Goal: Information Seeking & Learning: Learn about a topic

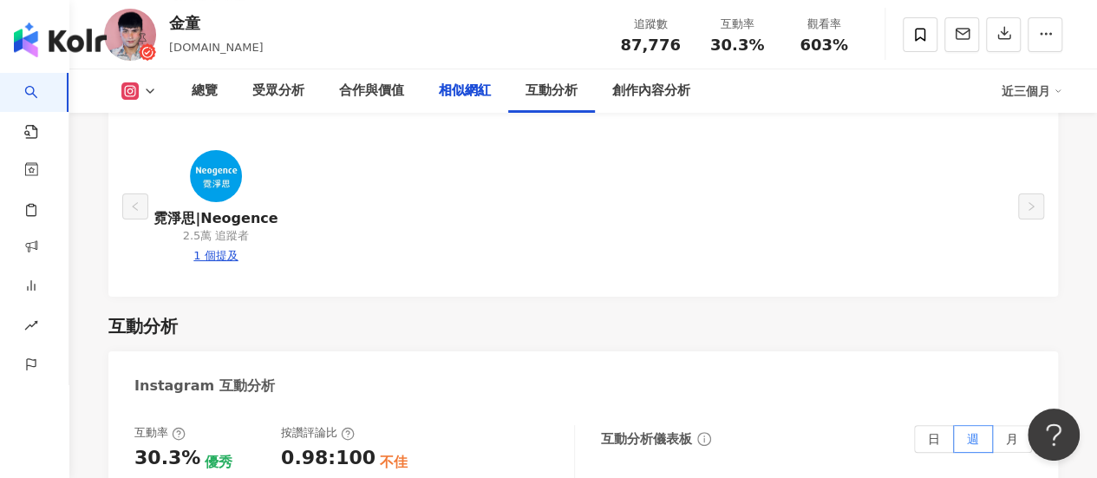
scroll to position [3202, 0]
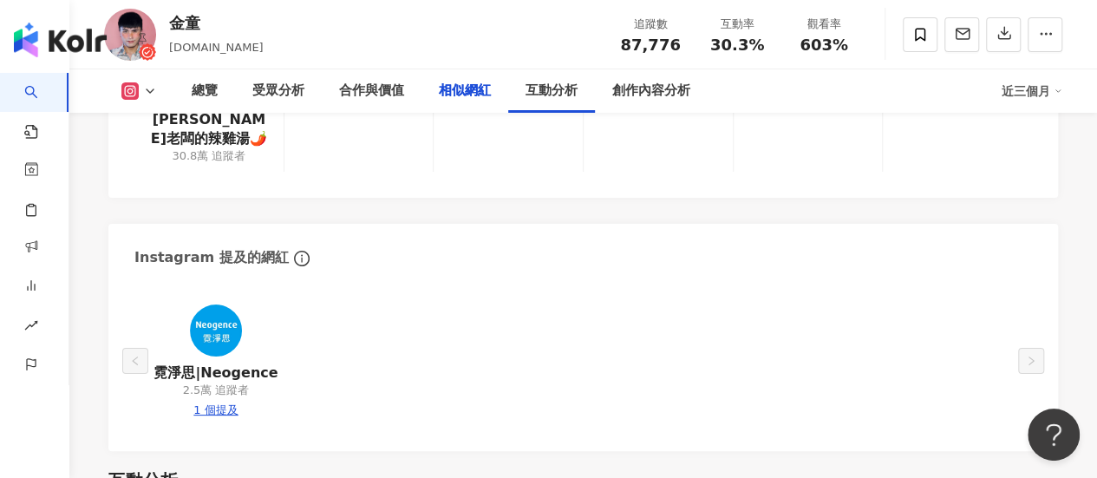
click at [51, 90] on link "AI 找網紅" at bounding box center [41, 107] width 35 height 68
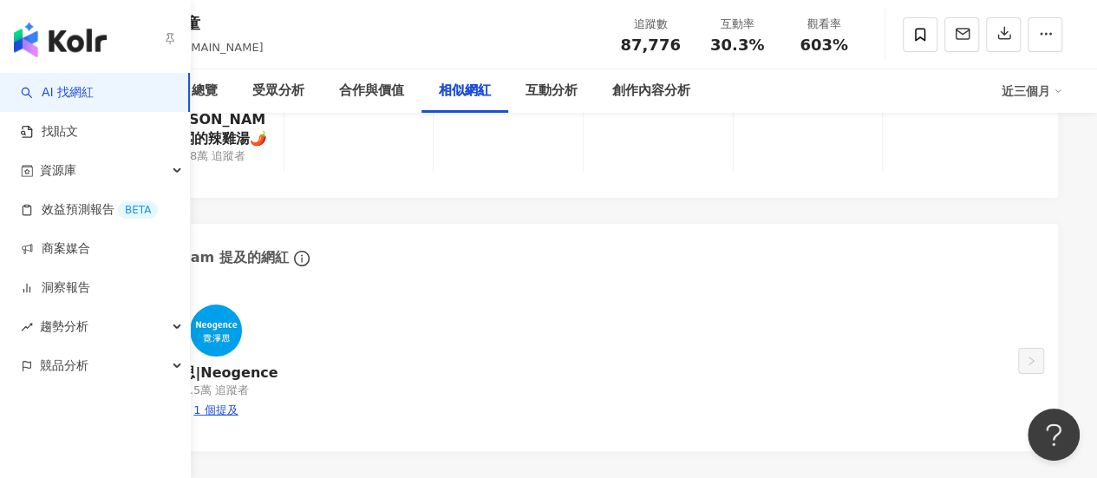
click at [97, 56] on img "button" at bounding box center [60, 40] width 93 height 35
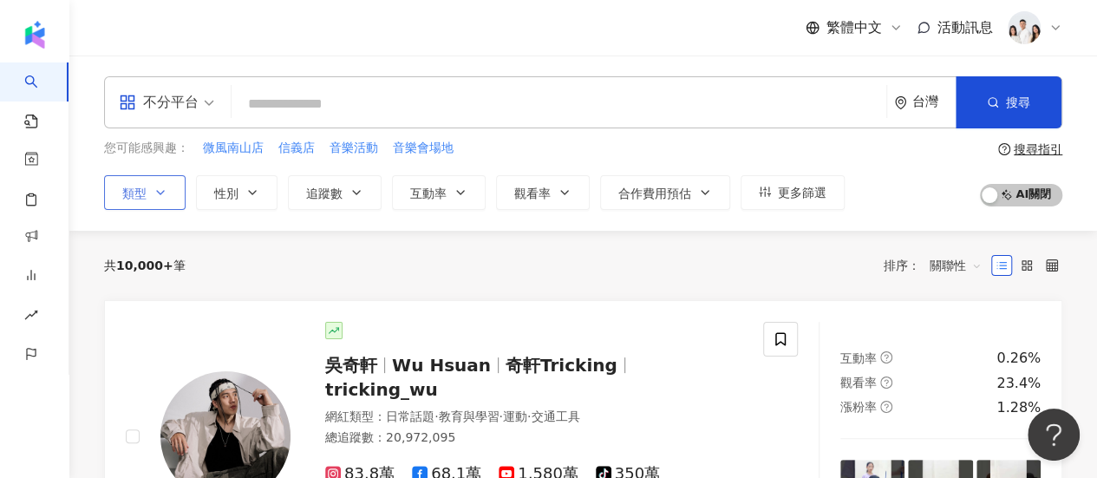
click at [159, 199] on button "類型" at bounding box center [144, 192] width 81 height 35
click at [451, 188] on button "互動率" at bounding box center [439, 192] width 94 height 35
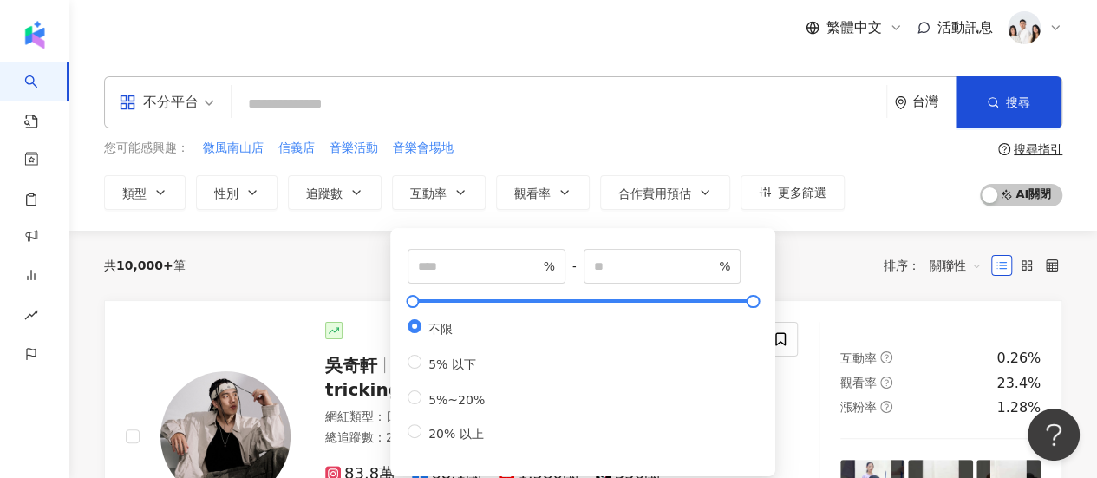
click at [475, 381] on div "不限 5% 以下 5%~20% 20% 以上" at bounding box center [452, 380] width 91 height 123
click at [451, 368] on span "5% 以下" at bounding box center [452, 364] width 62 height 14
type input "*"
click at [348, 251] on div "共 10,000+ 筆 排序： 關聯性" at bounding box center [583, 265] width 958 height 28
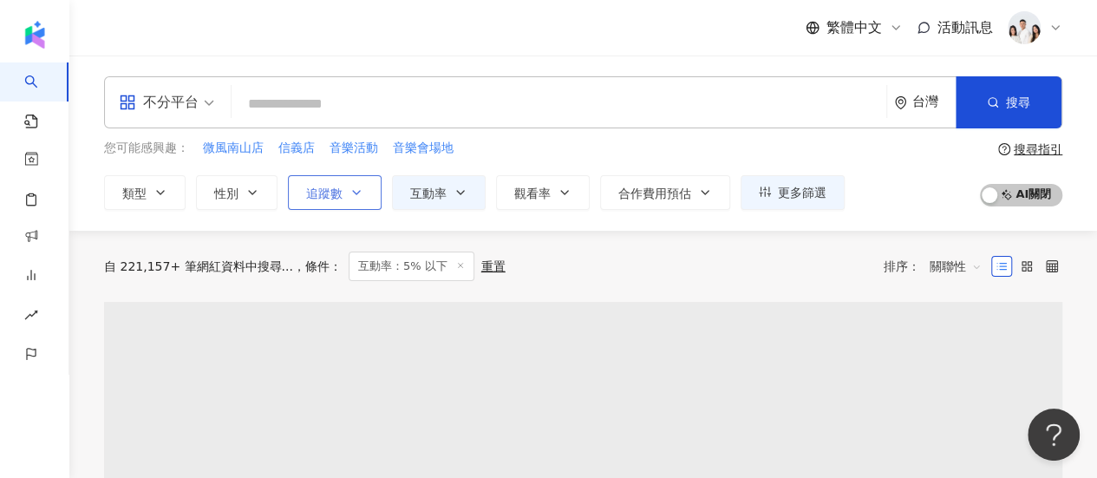
click at [361, 187] on button "追蹤數" at bounding box center [335, 192] width 94 height 35
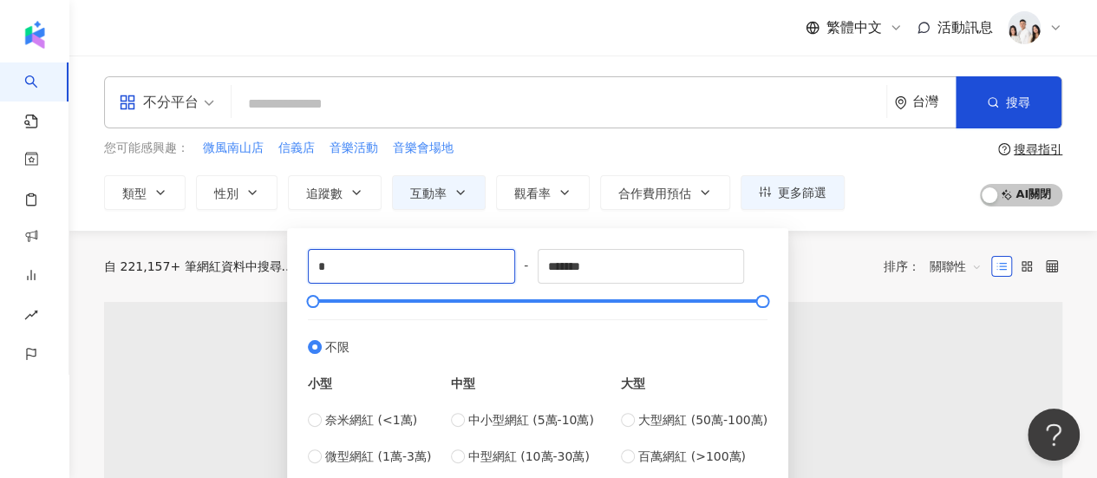
drag, startPoint x: 399, startPoint y: 268, endPoint x: 231, endPoint y: 263, distance: 168.2
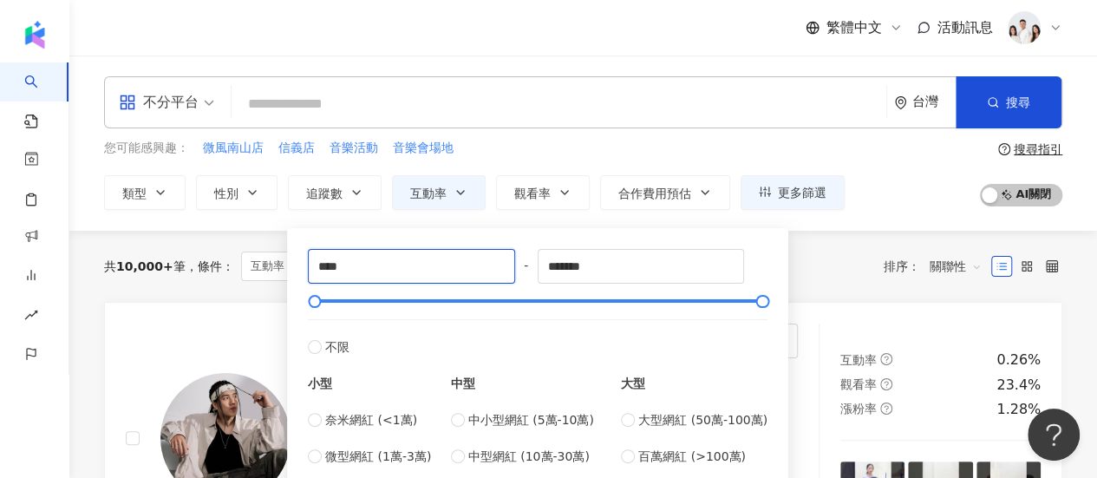
type input "****"
click at [698, 287] on div "**** - ******* 不限 小型 奈米網紅 (<1萬) 微型網紅 (1萬-3萬) 小型網紅 (3萬-5萬) 中型 中小型網紅 (5萬-10萬) 中型網…" at bounding box center [537, 375] width 459 height 253
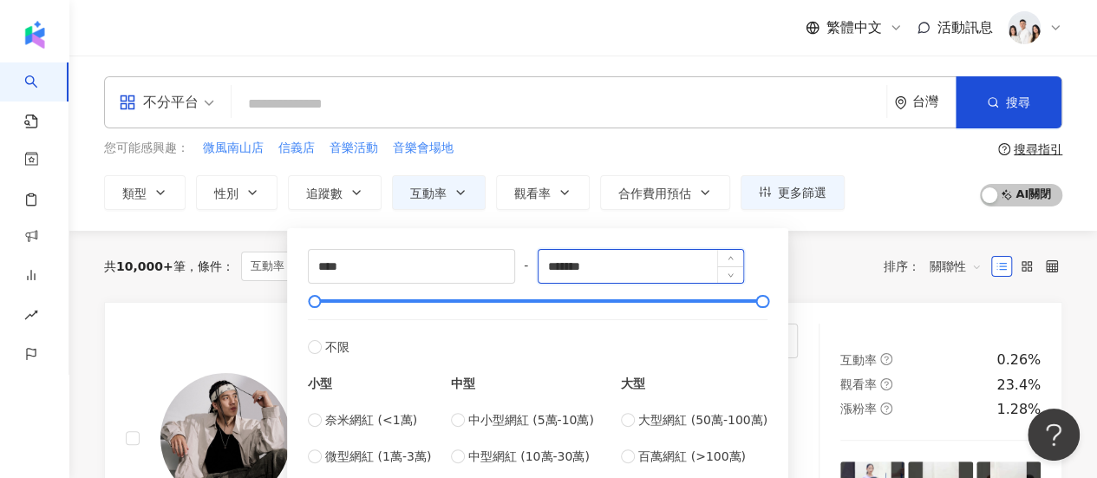
click at [646, 278] on input "*******" at bounding box center [640, 266] width 205 height 33
drag, startPoint x: 637, startPoint y: 274, endPoint x: 458, endPoint y: 285, distance: 179.8
click at [458, 285] on div "**** - ******* 不限 小型 奈米網紅 (<1萬) 微型網紅 (1萬-3萬) 小型網紅 (3萬-5萬) 中型 中小型網紅 (5萬-10萬) 中型網…" at bounding box center [537, 375] width 459 height 253
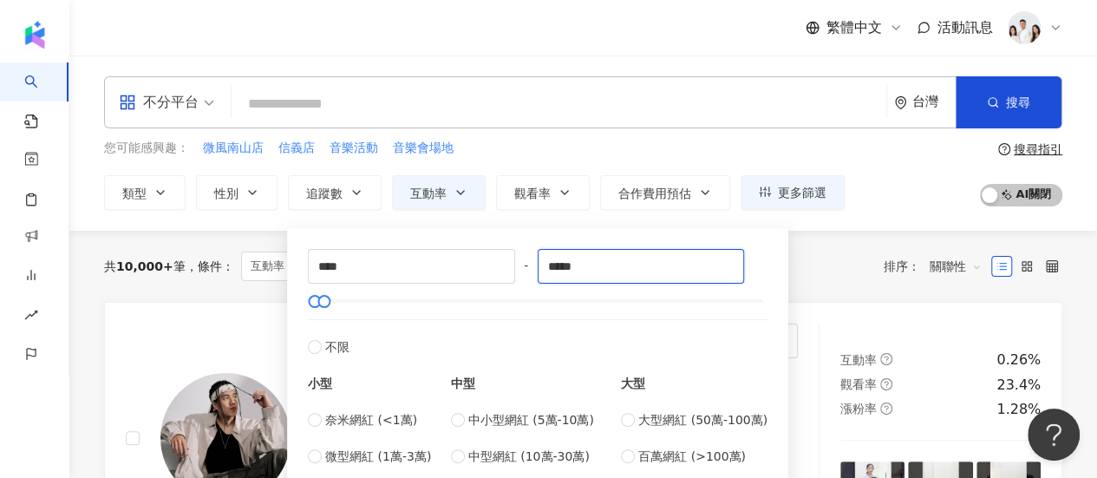
type input "*****"
click at [730, 155] on div "您可能感興趣： 微風南山店 信義店 音樂活動 音樂會場地" at bounding box center [474, 148] width 740 height 19
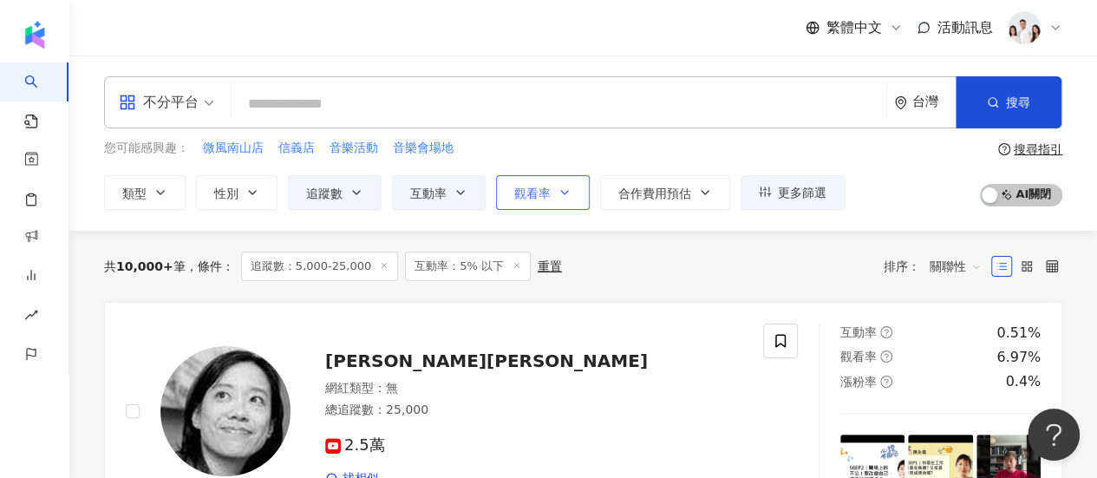
click at [569, 200] on button "觀看率" at bounding box center [543, 192] width 94 height 35
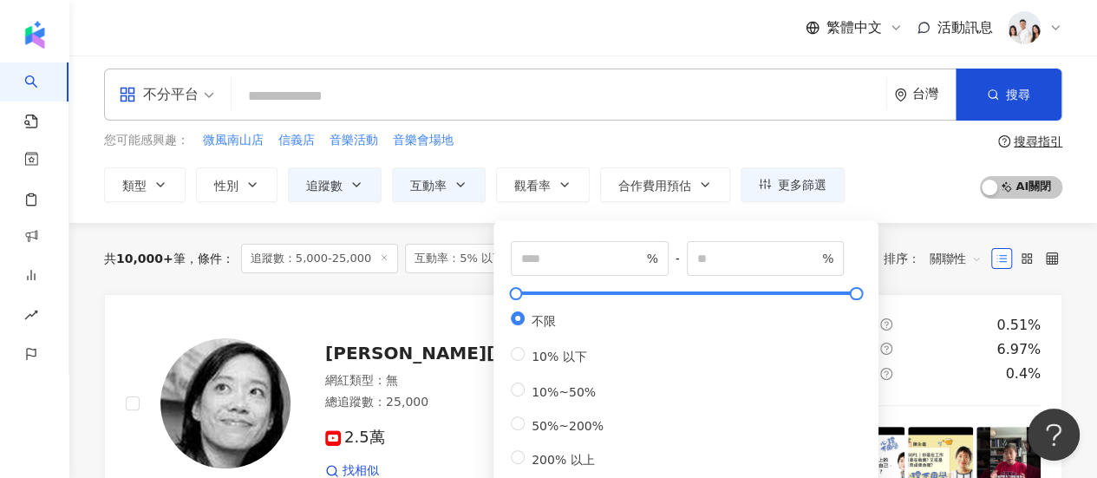
scroll to position [173, 0]
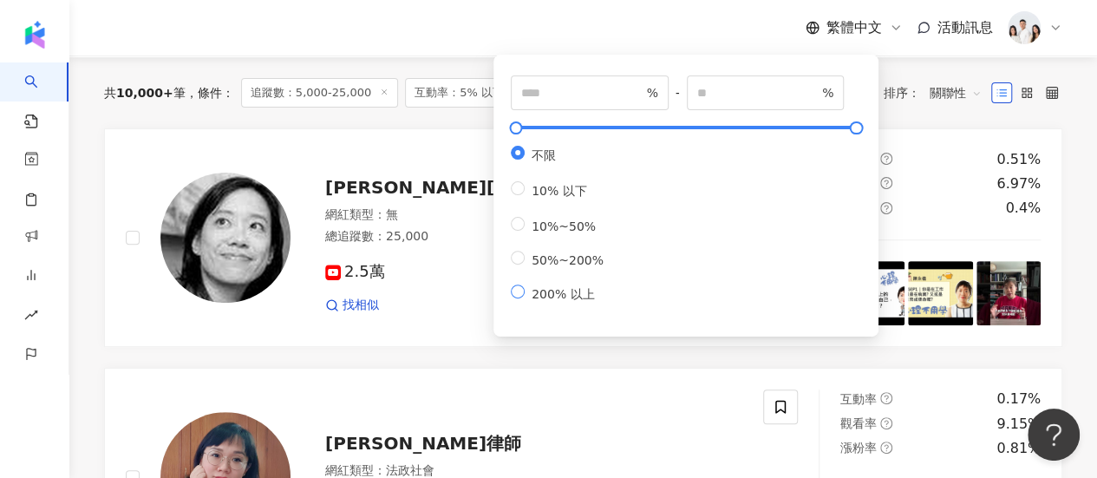
click at [564, 301] on span "200% 以上" at bounding box center [562, 294] width 76 height 14
click at [580, 267] on span "50%~200%" at bounding box center [567, 260] width 86 height 14
type input "**"
type input "***"
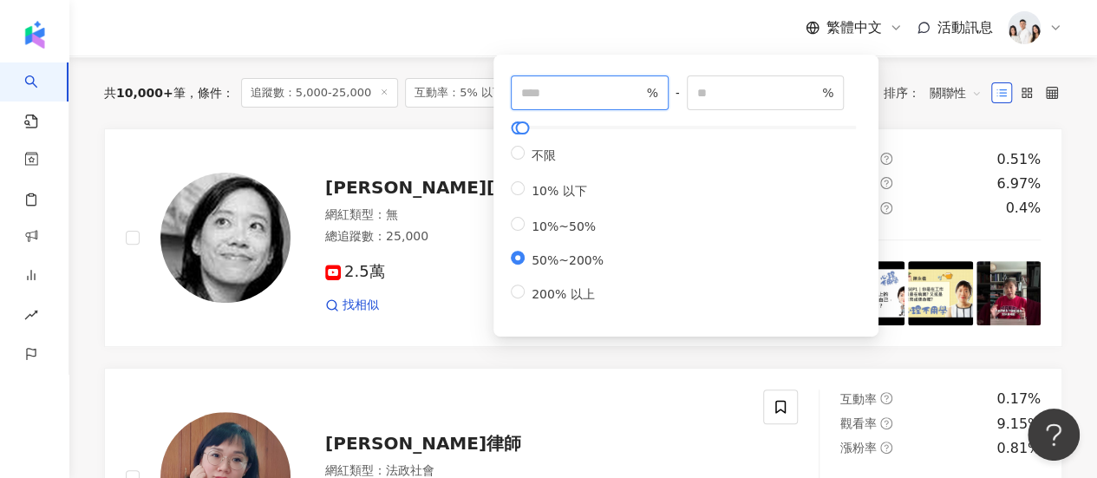
click at [615, 91] on input "**" at bounding box center [581, 92] width 121 height 19
type input "***"
drag, startPoint x: 746, startPoint y: 79, endPoint x: 716, endPoint y: 81, distance: 30.4
click at [716, 81] on span "*** %" at bounding box center [766, 92] width 158 height 35
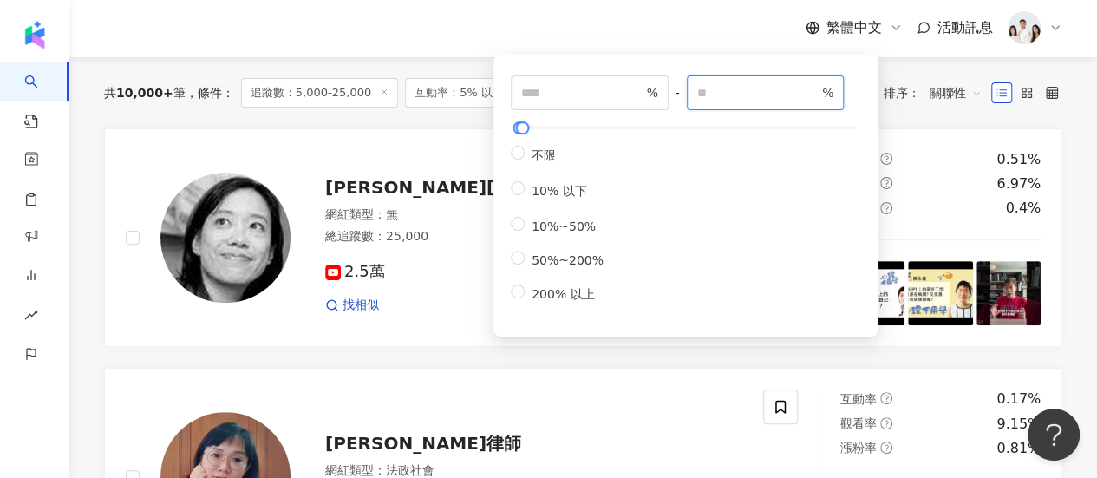
drag, startPoint x: 731, startPoint y: 88, endPoint x: 671, endPoint y: 84, distance: 59.9
click at [671, 84] on div "*** % - *** % 不限 10% 以下 10%~50% 50%~200% 200% 以上" at bounding box center [686, 189] width 350 height 228
click at [777, 92] on input "****" at bounding box center [757, 92] width 121 height 19
type input "***"
click at [921, 131] on link "May Chen陳永儀 網紅類型 ： 無 總追蹤數 ： 25,000 2.5萬 找相似 互動率 0.51% 觀看率 6.97% 漲粉率 0.4%" at bounding box center [583, 237] width 958 height 219
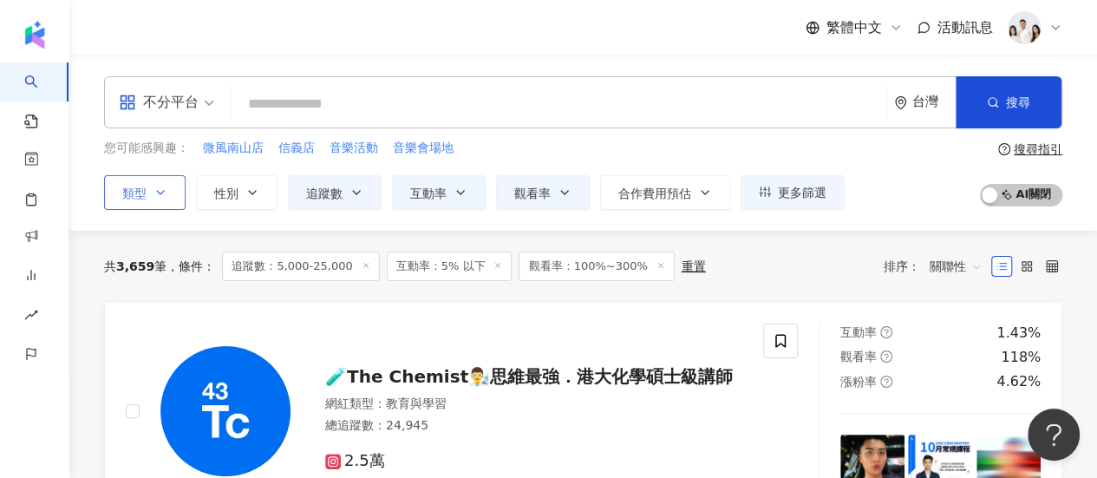
click at [153, 192] on button "類型" at bounding box center [144, 192] width 81 height 35
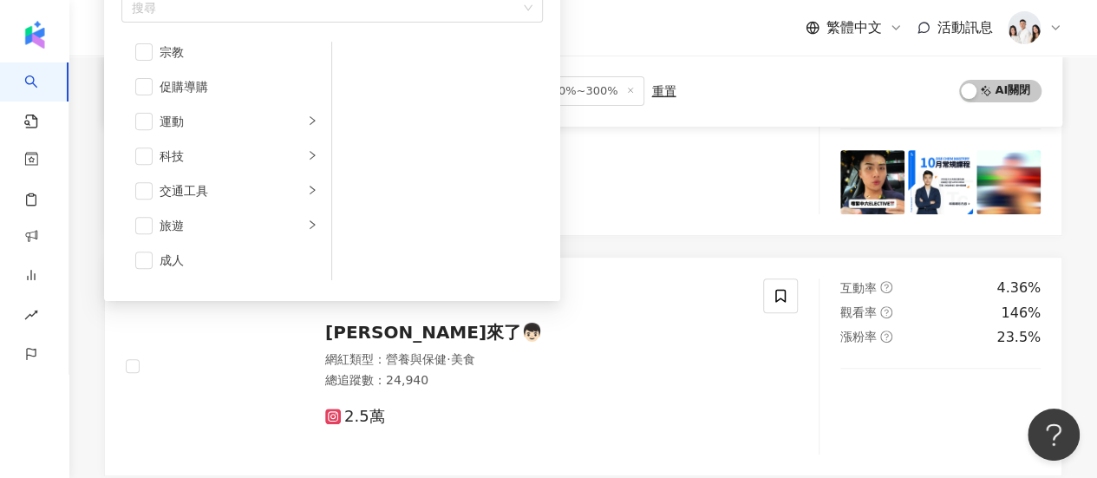
scroll to position [260, 0]
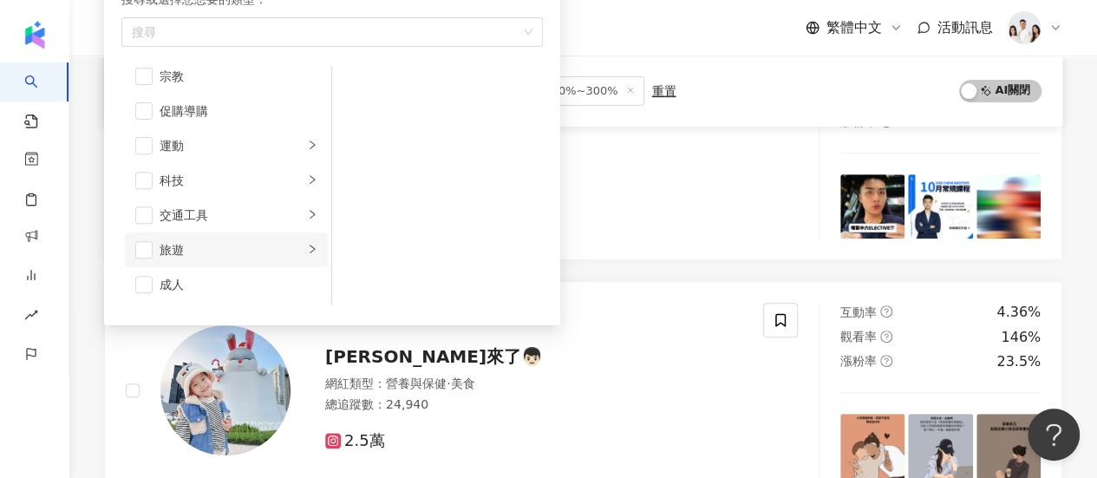
click at [174, 251] on div "旅遊" at bounding box center [231, 249] width 144 height 19
click at [136, 256] on li "旅遊" at bounding box center [226, 249] width 203 height 35
click at [142, 246] on span "button" at bounding box center [143, 249] width 17 height 17
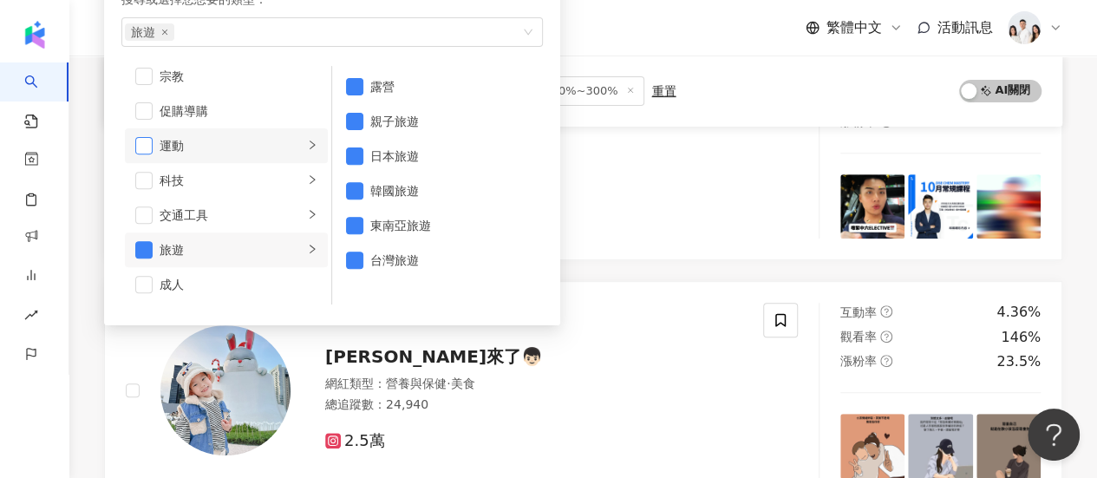
click at [142, 146] on span "button" at bounding box center [143, 145] width 17 height 17
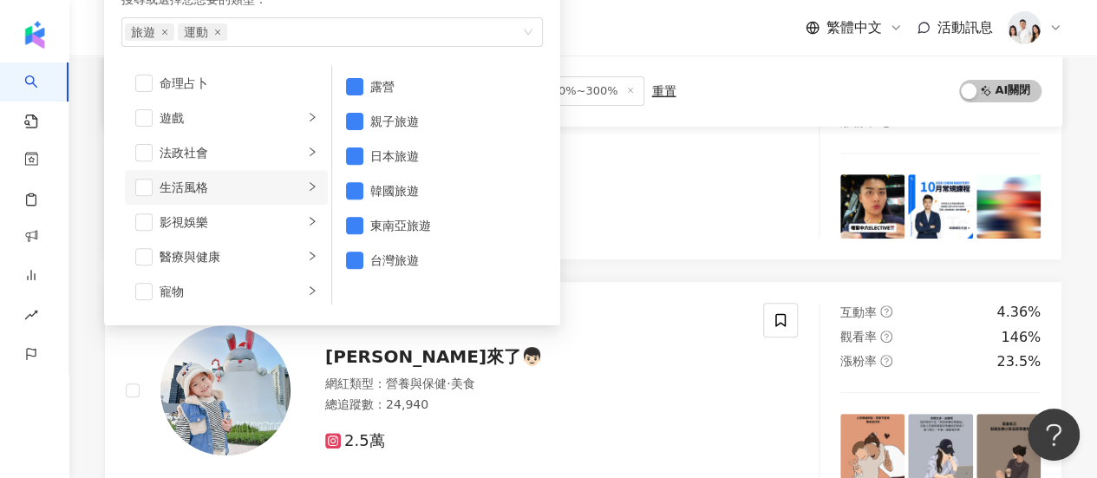
scroll to position [253, 0]
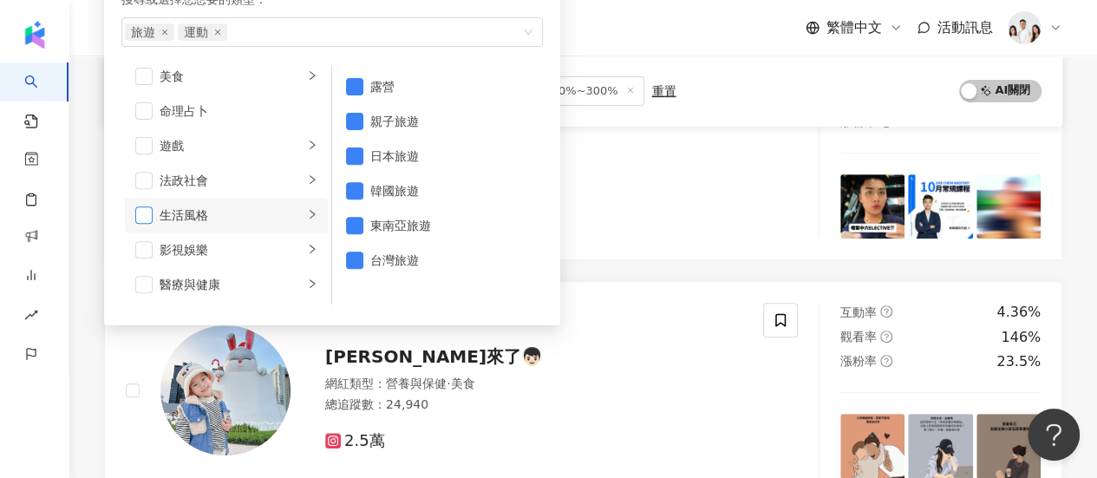
click at [147, 209] on span "button" at bounding box center [143, 214] width 17 height 17
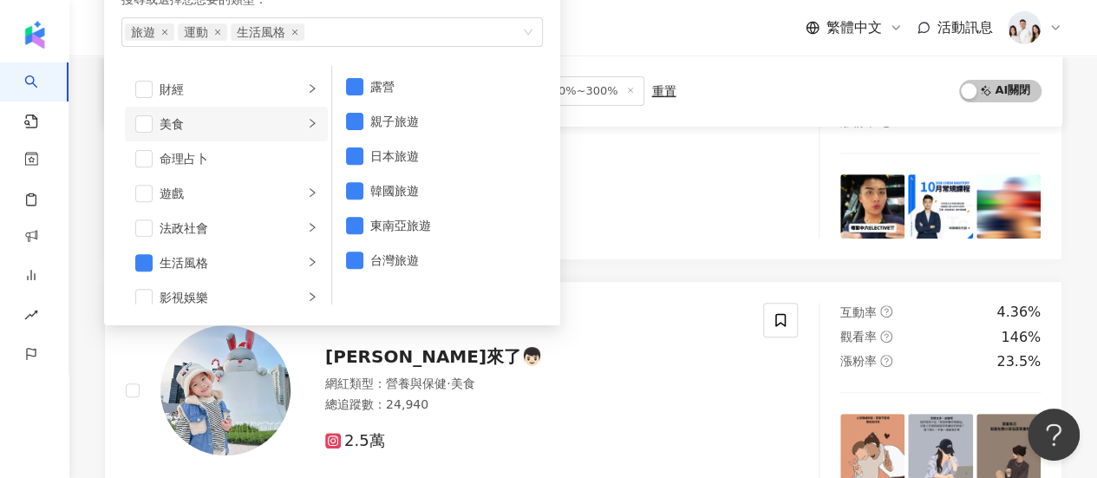
scroll to position [166, 0]
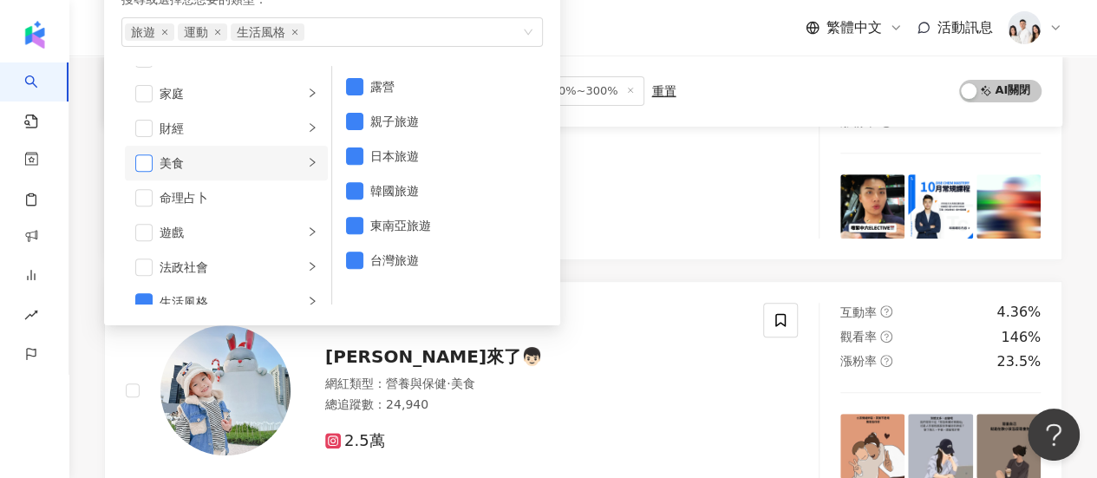
click at [145, 166] on span "button" at bounding box center [143, 162] width 17 height 17
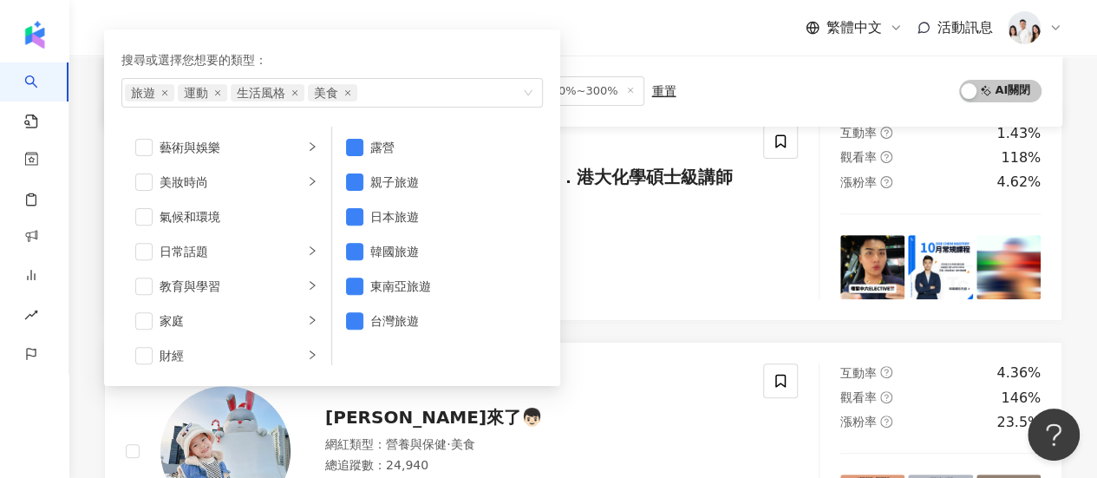
scroll to position [173, 0]
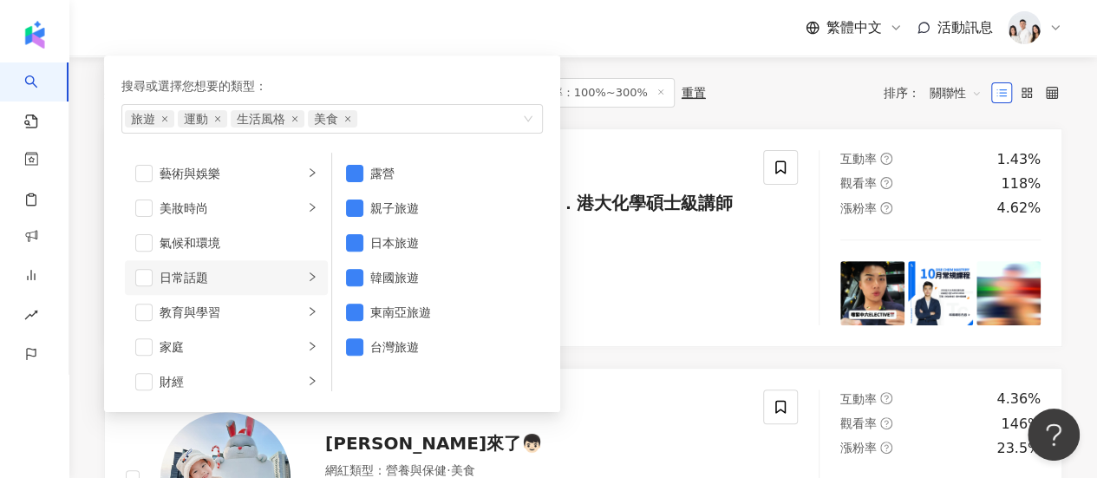
click at [162, 270] on div "日常話題" at bounding box center [231, 277] width 144 height 19
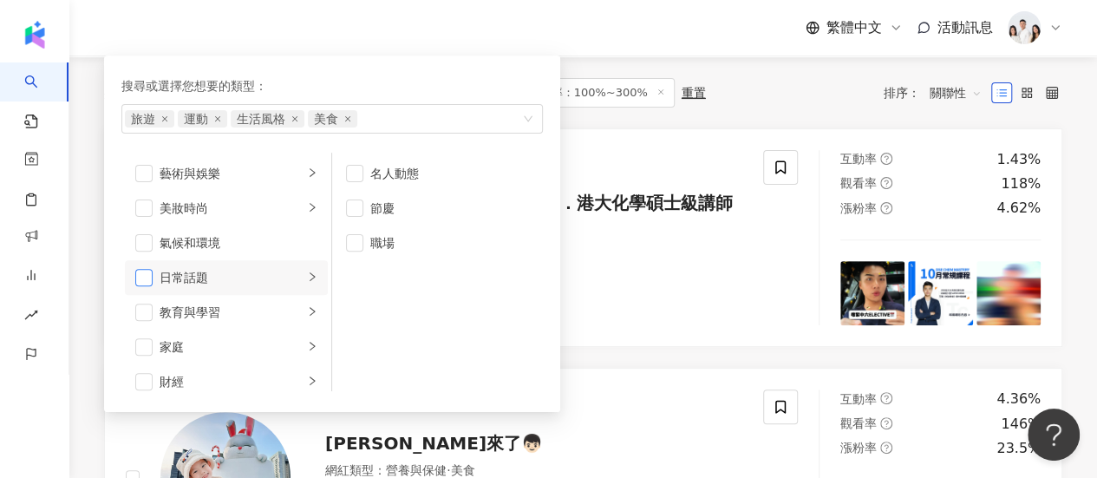
click at [145, 277] on span "button" at bounding box center [143, 277] width 17 height 17
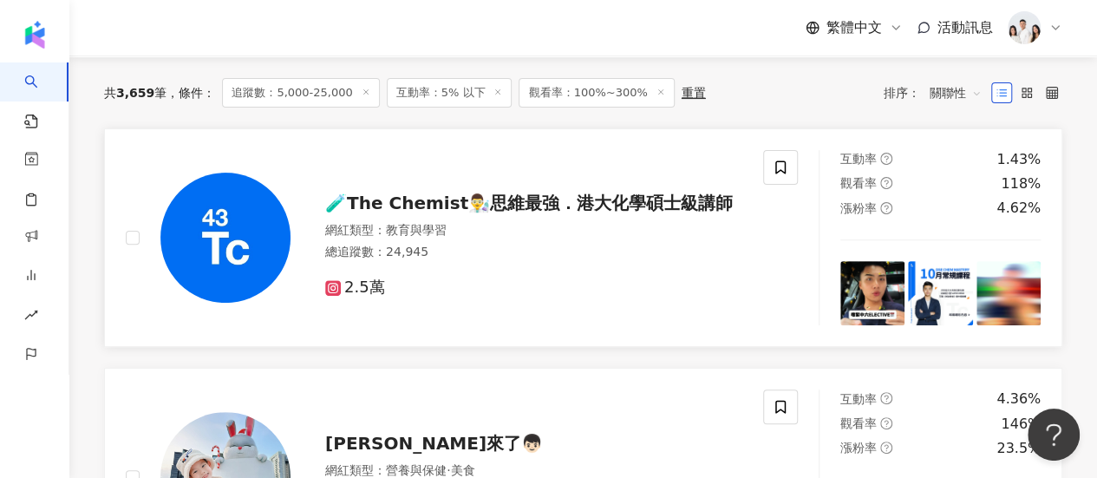
click at [593, 157] on div "🧪The Chemist👨‍🔬思維最強．港大化學碩士級講師 網紅類型 ： 教育與學習 總追蹤數 ： 24,945 2.5萬" at bounding box center [444, 238] width 637 height 176
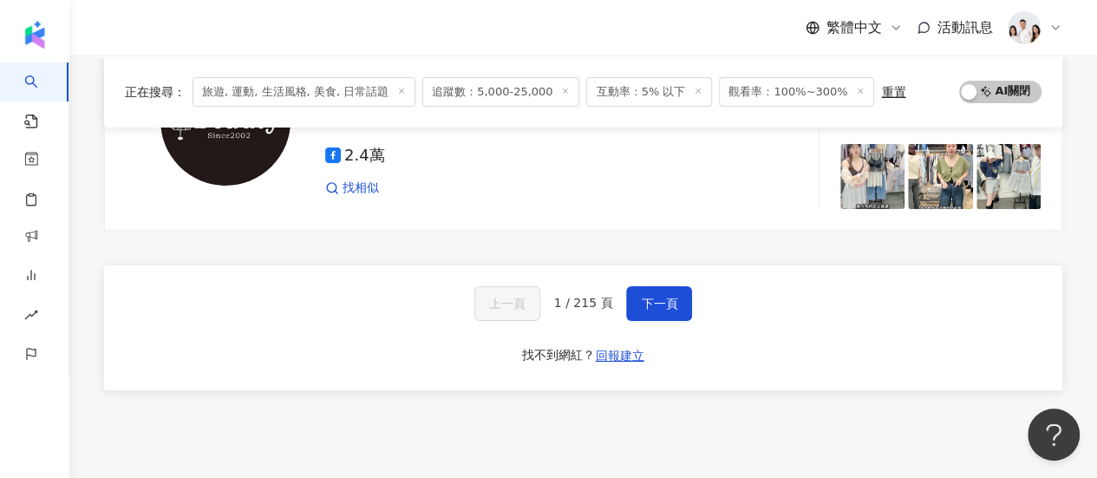
scroll to position [3034, 0]
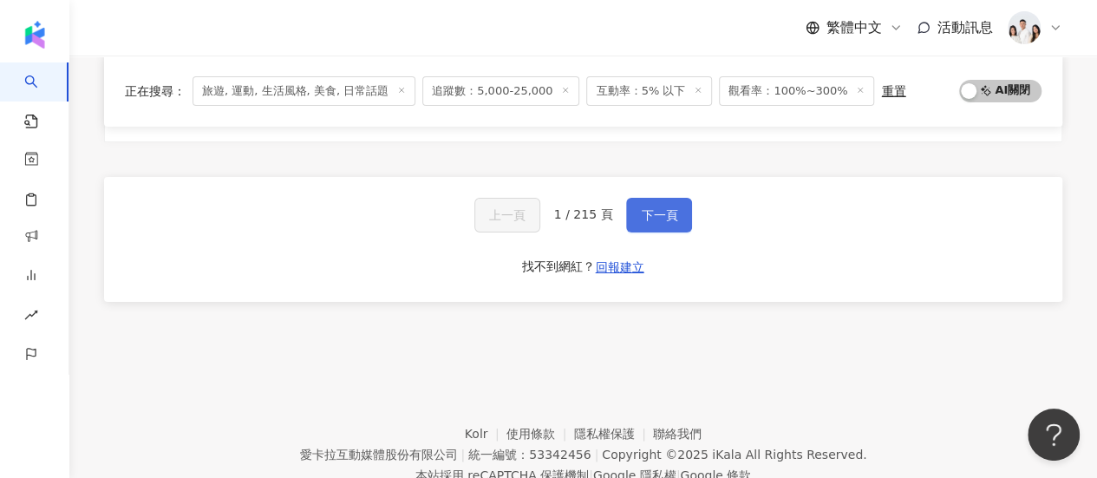
click at [668, 212] on button "下一頁" at bounding box center [659, 215] width 66 height 35
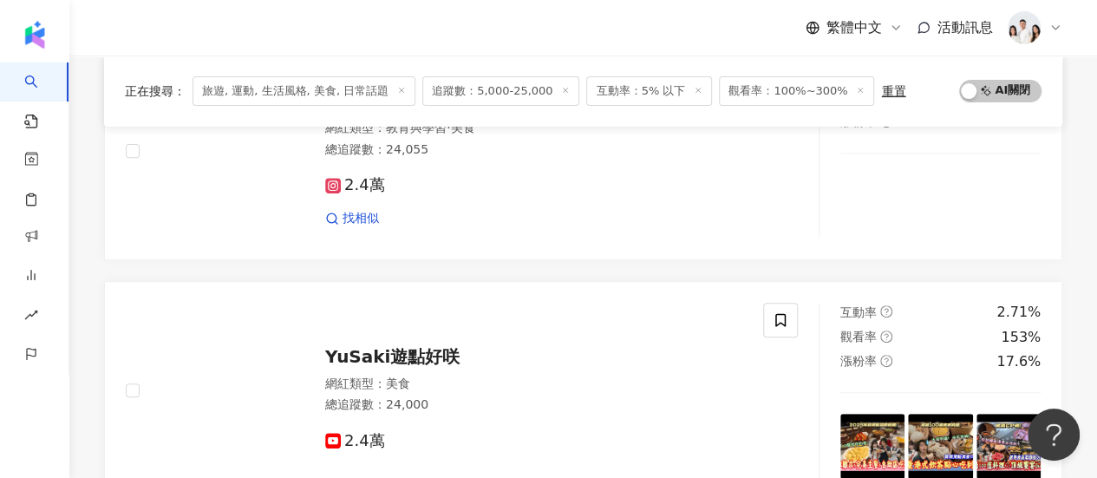
scroll to position [87, 0]
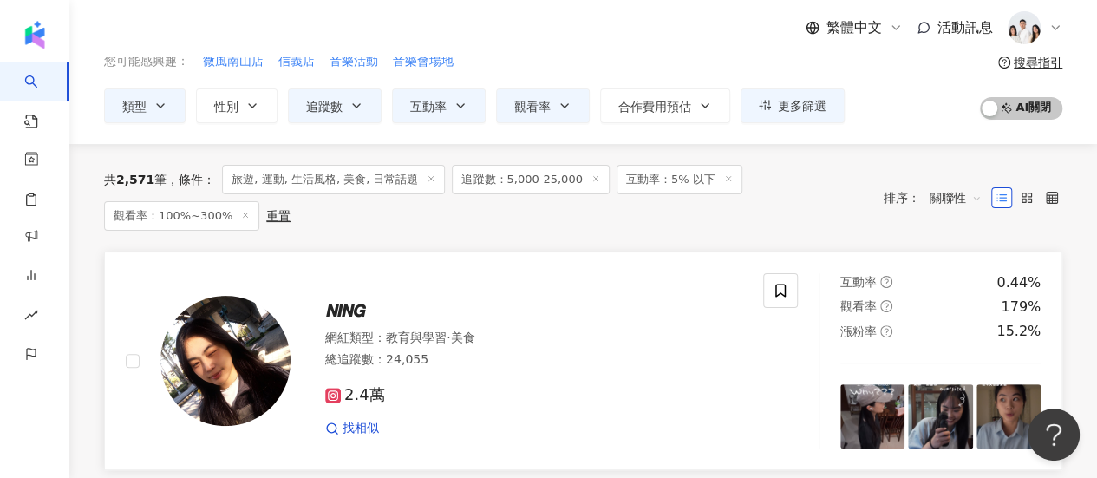
click at [357, 316] on span "𝙉𝙄𝙉𝙂" at bounding box center [344, 310] width 39 height 21
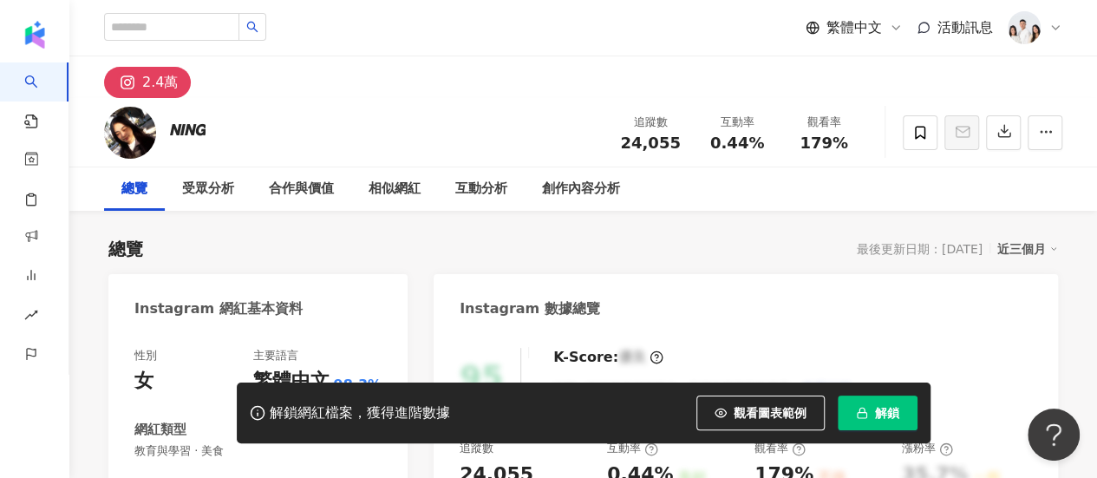
click at [881, 406] on span "解鎖" at bounding box center [887, 413] width 24 height 14
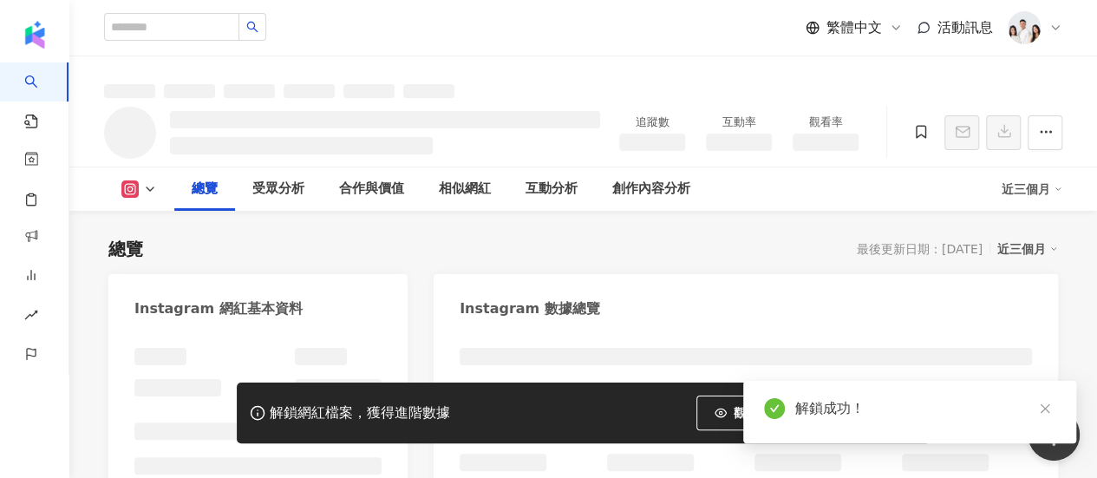
scroll to position [320, 0]
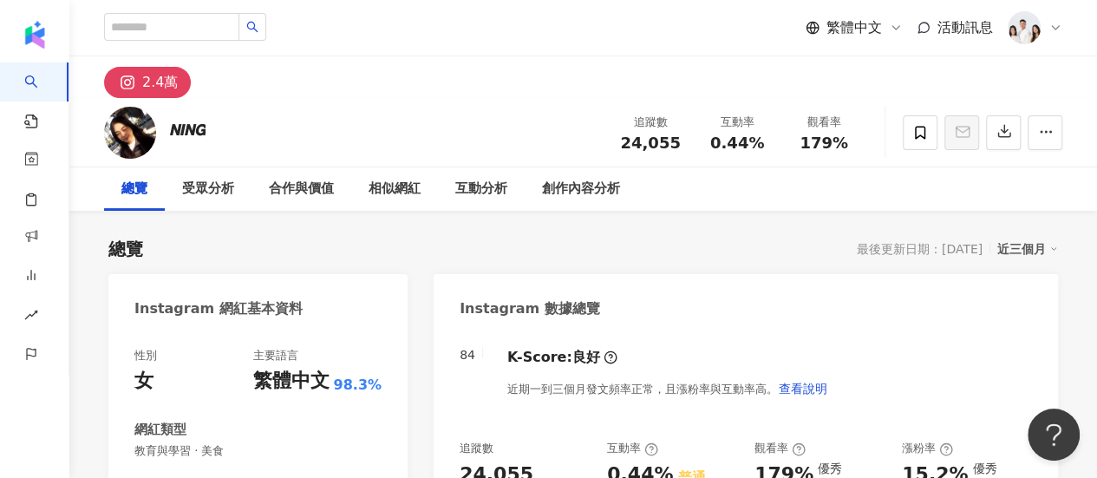
click at [153, 86] on div "2.4萬" at bounding box center [160, 82] width 36 height 24
click at [1035, 138] on button "button" at bounding box center [1044, 132] width 35 height 35
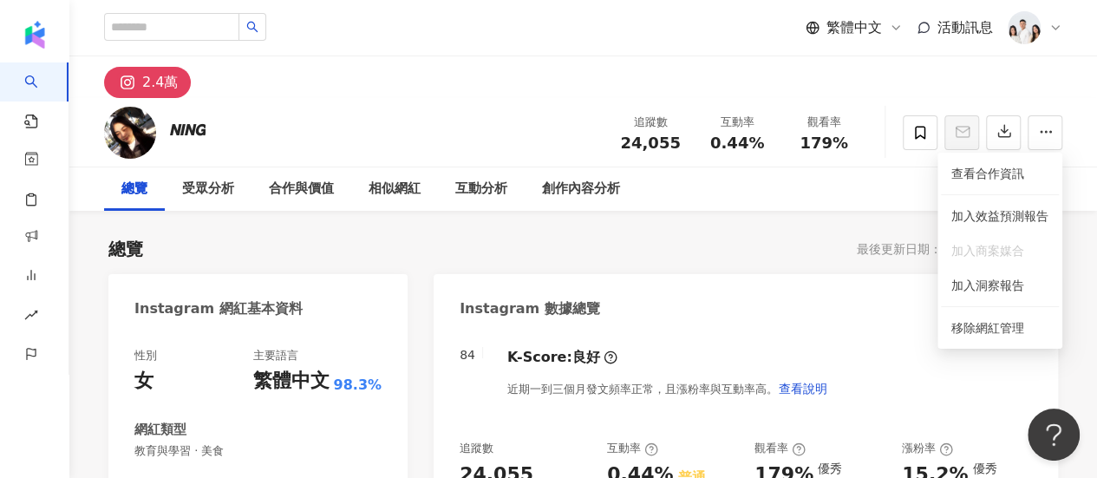
click at [872, 187] on div "總覽 受眾分析 合作與價值 相似網紅 互動分析 創作內容分析" at bounding box center [583, 188] width 958 height 43
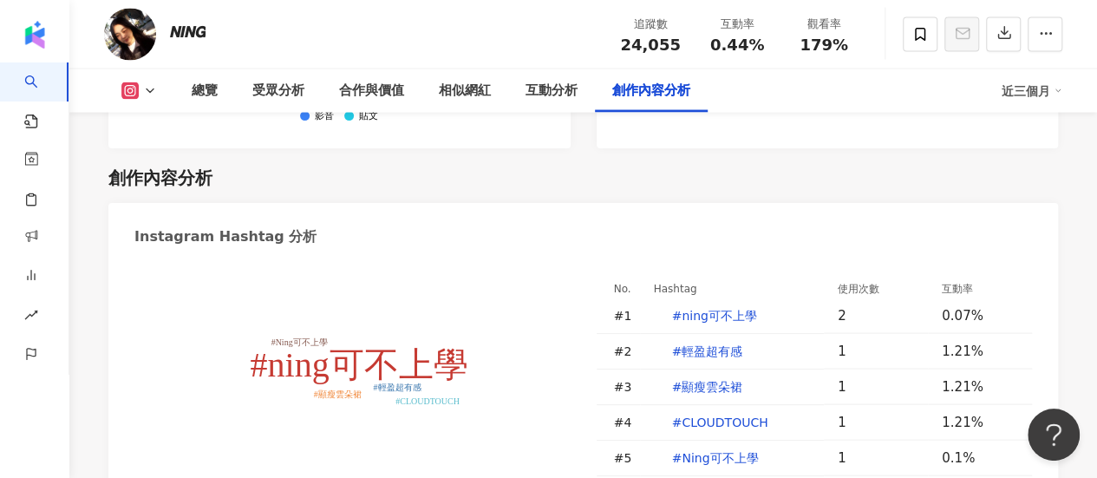
scroll to position [5288, 0]
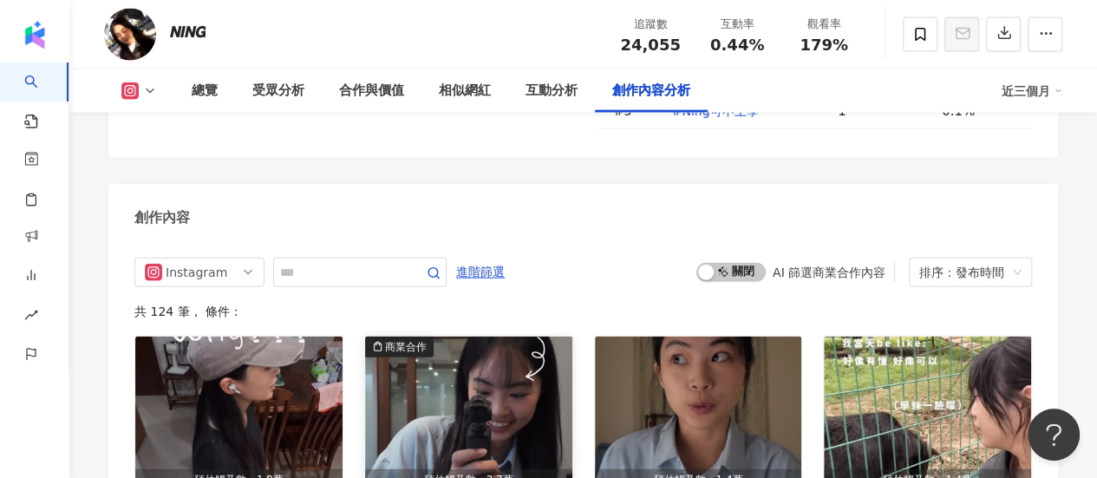
click at [522, 336] on img "button" at bounding box center [468, 413] width 207 height 154
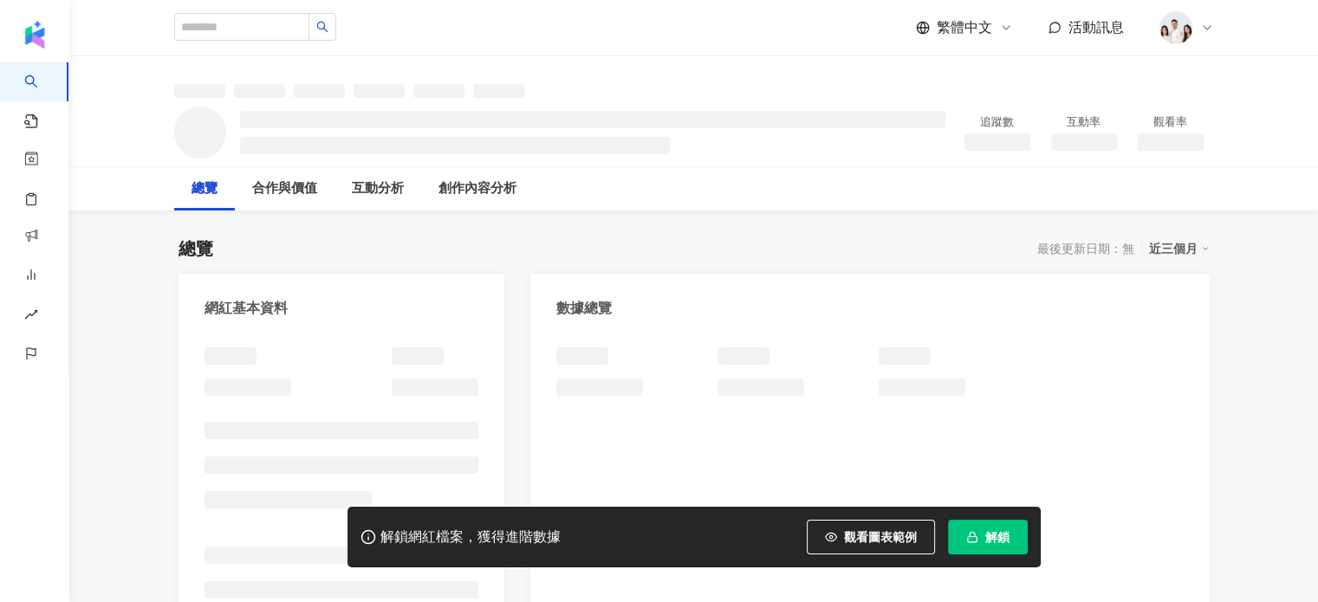
click at [985, 525] on button "解鎖" at bounding box center [988, 537] width 80 height 35
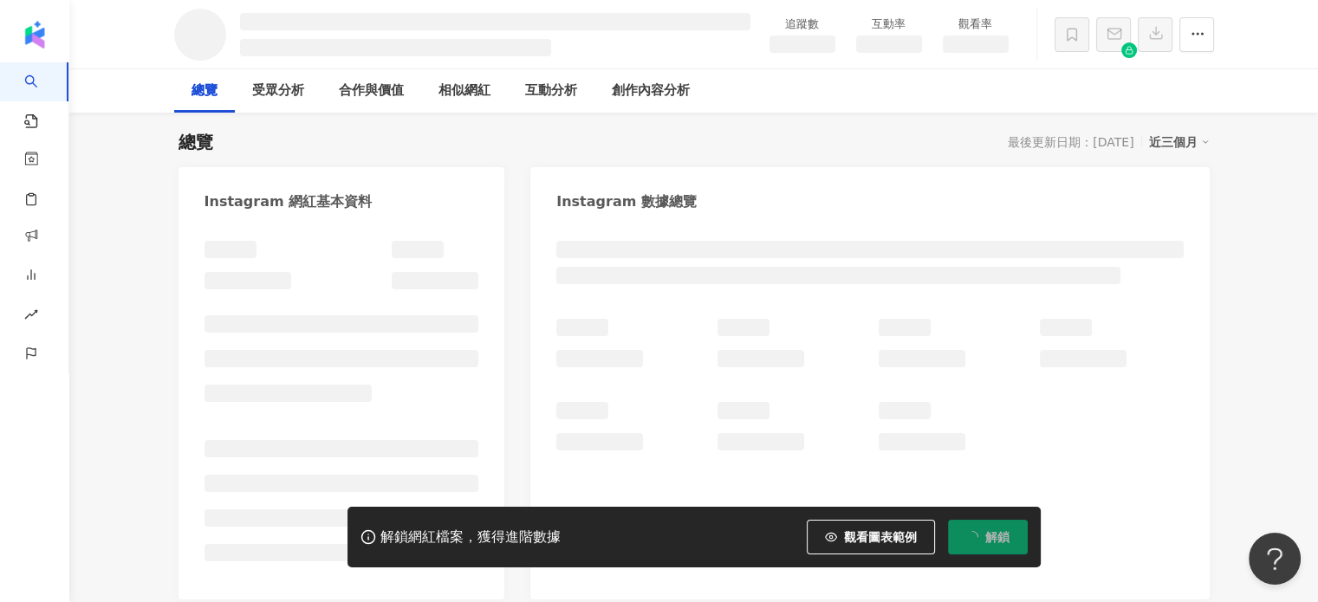
scroll to position [1, 0]
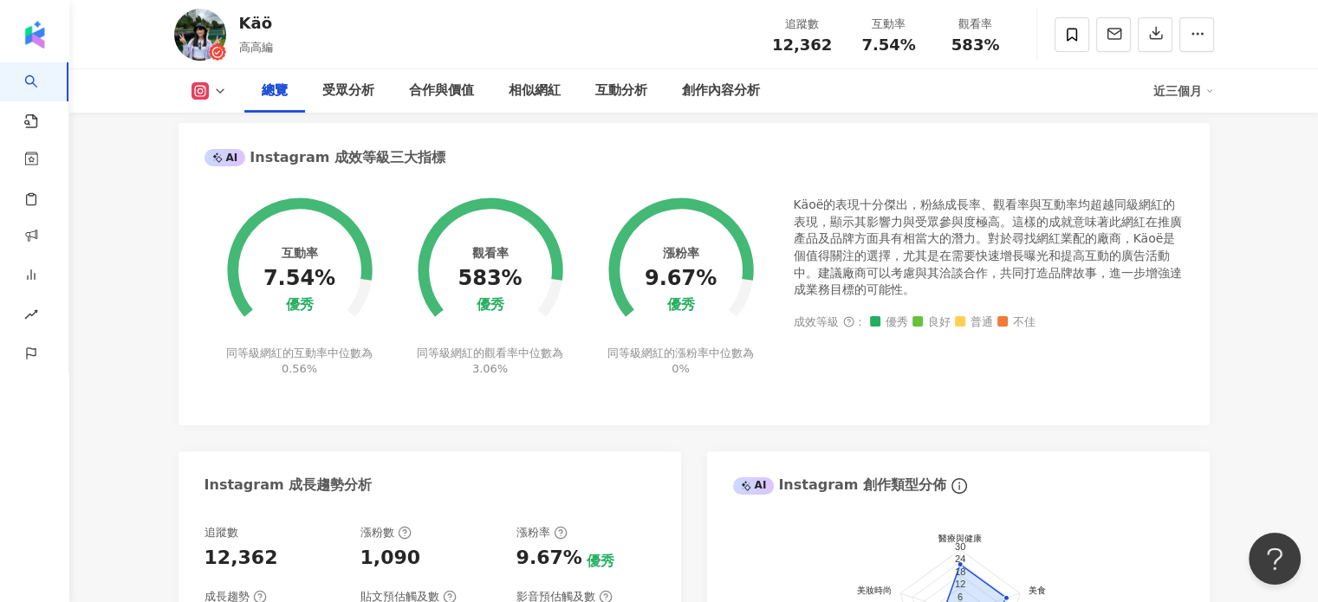
scroll to position [607, 0]
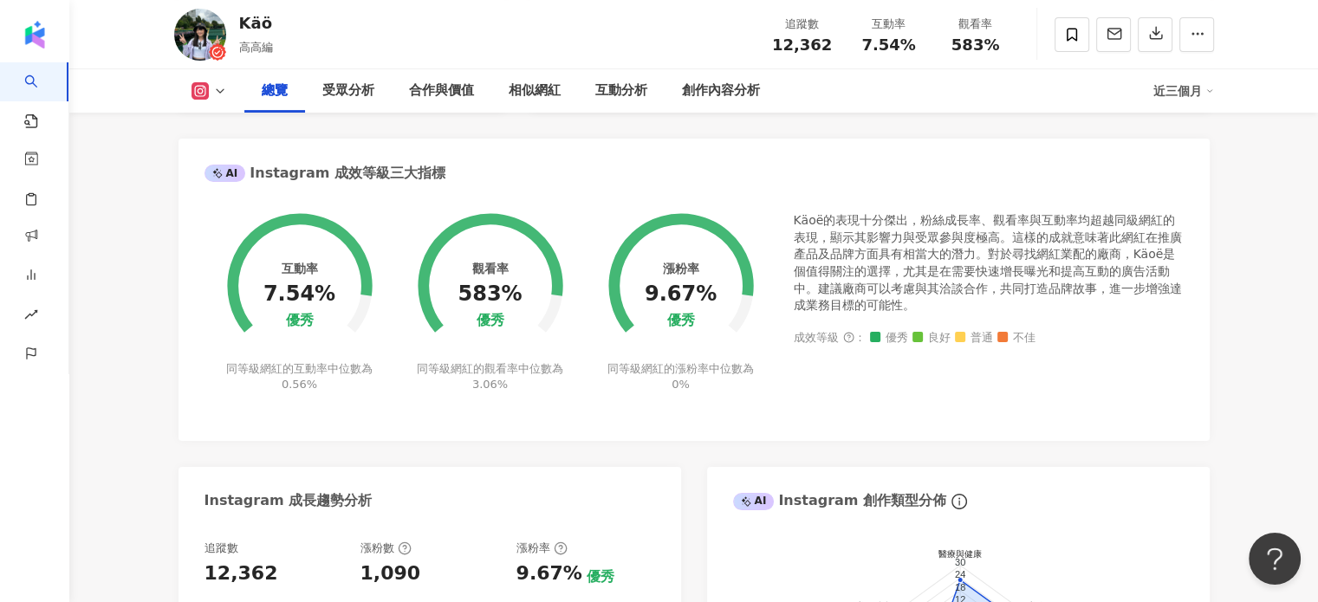
drag, startPoint x: 527, startPoint y: 289, endPoint x: 478, endPoint y: 293, distance: 49.6
click at [478, 293] on div "觀看率 583% 優秀 同等級網紅的觀看率中位數為 3.06%" at bounding box center [490, 292] width 191 height 202
drag, startPoint x: 461, startPoint y: 296, endPoint x: 511, endPoint y: 298, distance: 49.5
click at [511, 298] on div "觀看率 583% 優秀 同等級網紅的觀看率中位數為 3.06%" at bounding box center [490, 292] width 191 height 202
drag, startPoint x: 511, startPoint y: 298, endPoint x: 464, endPoint y: 293, distance: 48.0
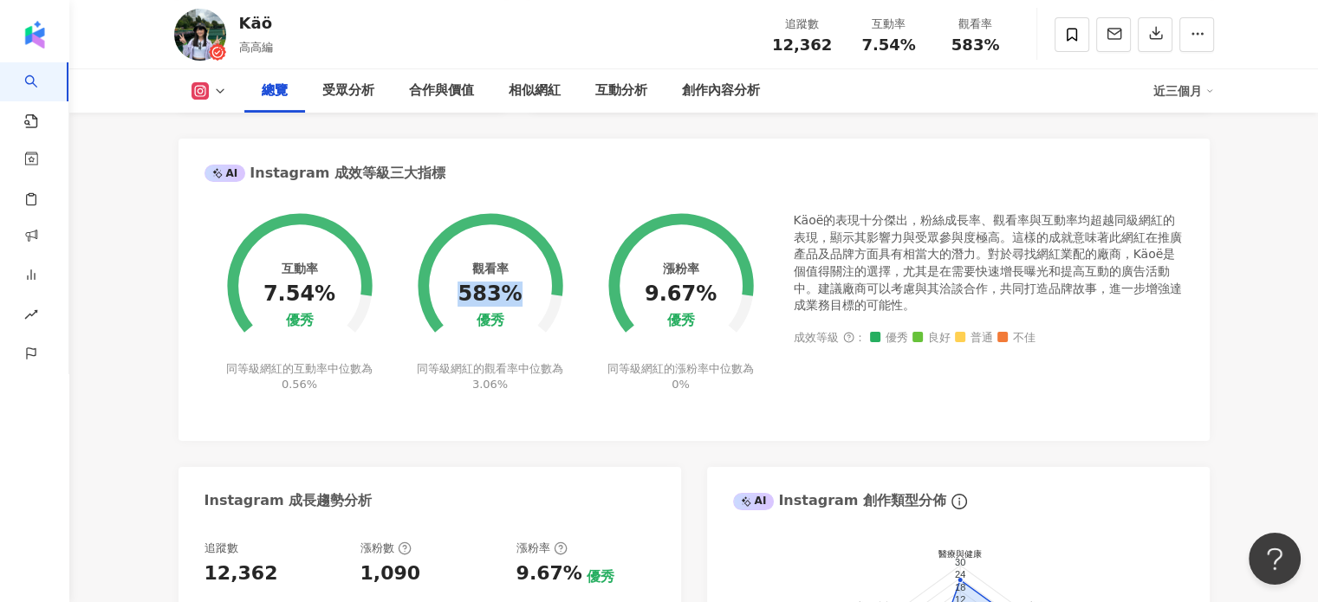
click at [464, 293] on div "583%" at bounding box center [490, 295] width 64 height 24
copy div "583%"
drag, startPoint x: 326, startPoint y: 297, endPoint x: 264, endPoint y: 301, distance: 61.6
click at [264, 301] on div "互動率 7.54% 優秀 同等級網紅的互動率中位數為 0.56%" at bounding box center [300, 292] width 191 height 202
click at [324, 288] on div "7.54%" at bounding box center [300, 295] width 72 height 24
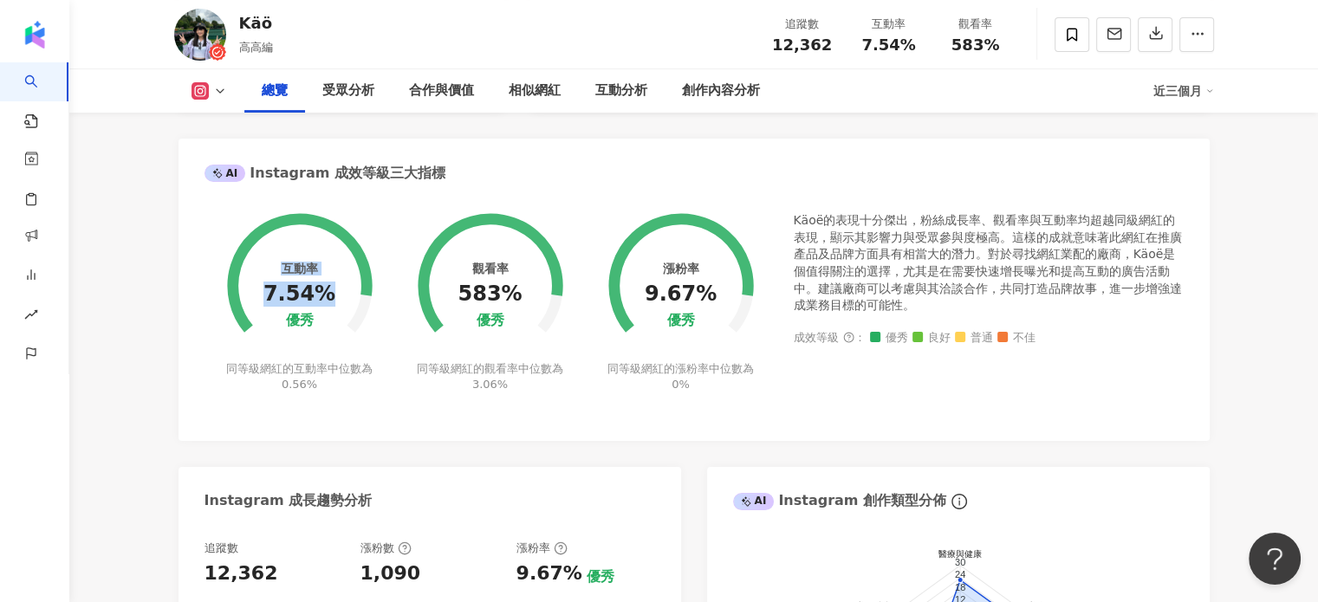
drag, startPoint x: 333, startPoint y: 286, endPoint x: 325, endPoint y: 293, distance: 10.4
click at [332, 286] on circle at bounding box center [299, 286] width 123 height 123
click at [326, 294] on div "7.54%" at bounding box center [300, 295] width 72 height 24
drag, startPoint x: 274, startPoint y: 295, endPoint x: 343, endPoint y: 303, distance: 69.9
click at [343, 303] on div "互動率 7.54% 優秀 同等級網紅的互動率中位數為 0.56%" at bounding box center [300, 292] width 191 height 202
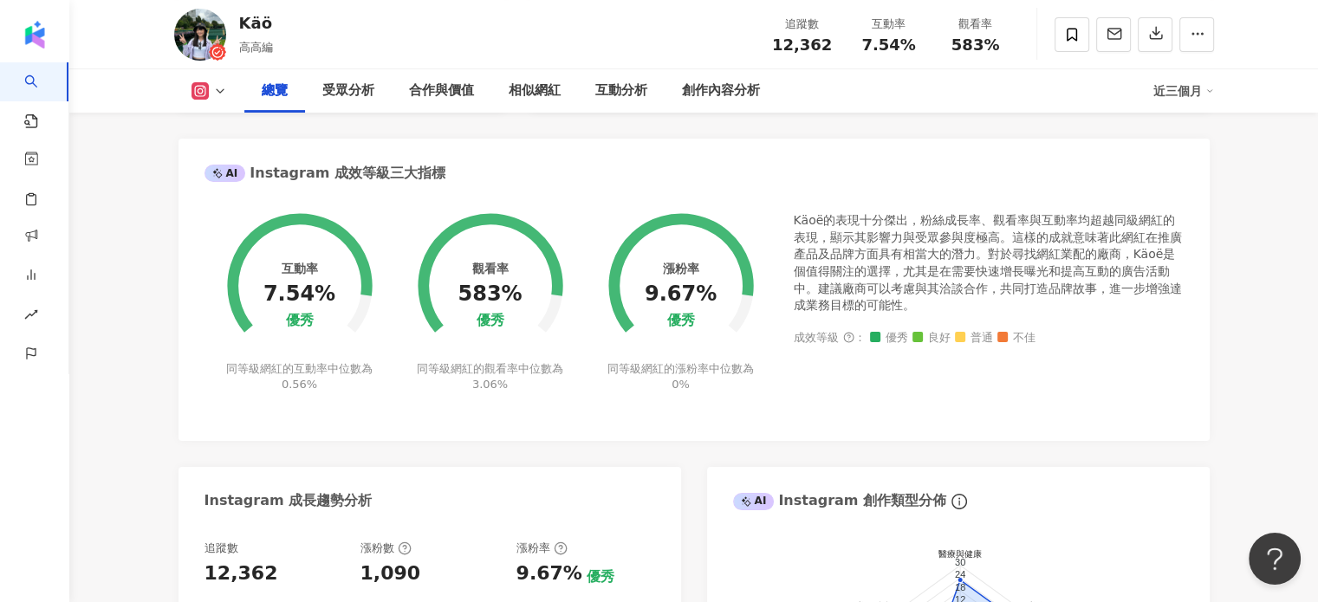
click at [330, 302] on div "7.54%" at bounding box center [300, 295] width 72 height 24
drag, startPoint x: 334, startPoint y: 297, endPoint x: 277, endPoint y: 297, distance: 57.2
click at [277, 297] on div "互動率 7.54% 優秀 同等級網紅的互動率中位數為 0.56%" at bounding box center [300, 292] width 191 height 202
drag, startPoint x: 271, startPoint y: 296, endPoint x: 324, endPoint y: 296, distance: 52.9
click at [324, 296] on div "7.54%" at bounding box center [300, 295] width 72 height 24
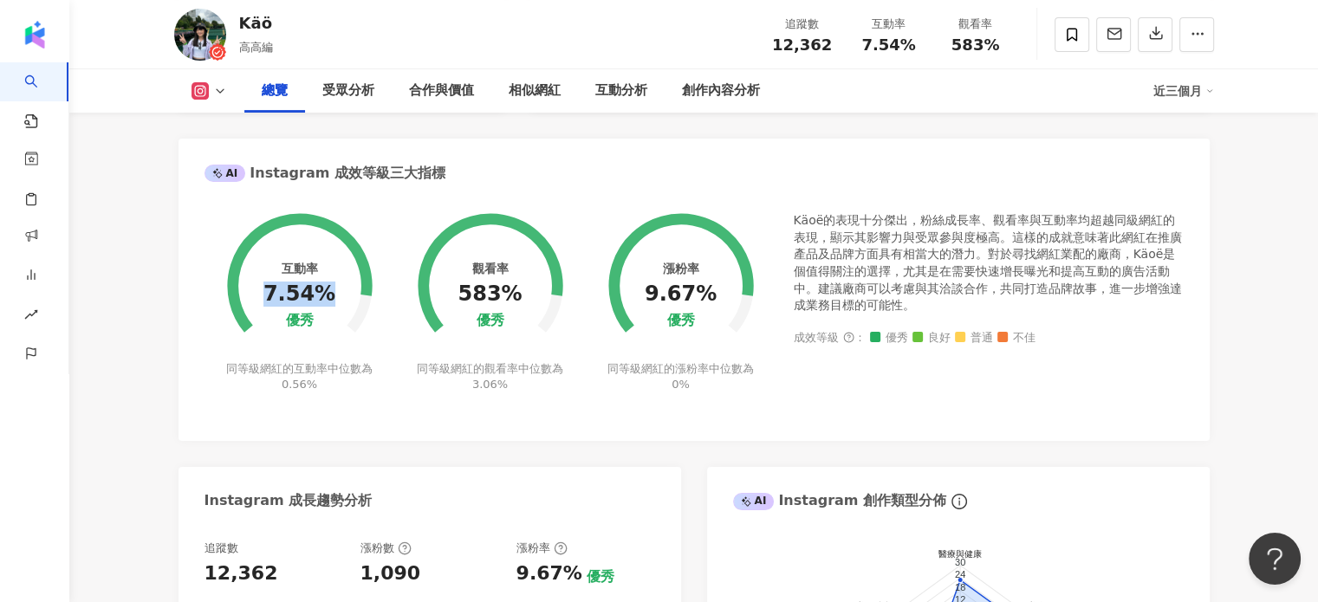
copy div "7.54%"
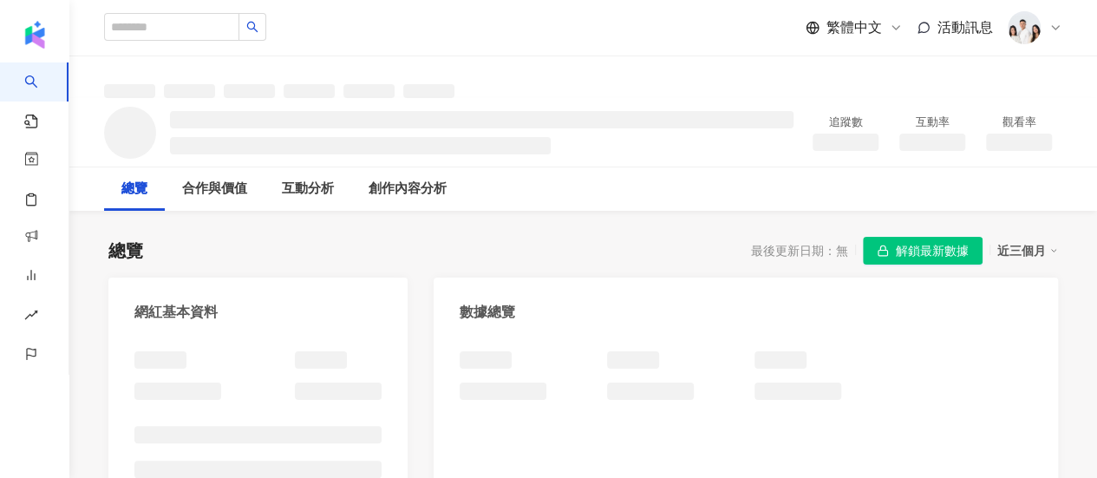
click at [960, 245] on span "解鎖最新數據" at bounding box center [931, 252] width 73 height 28
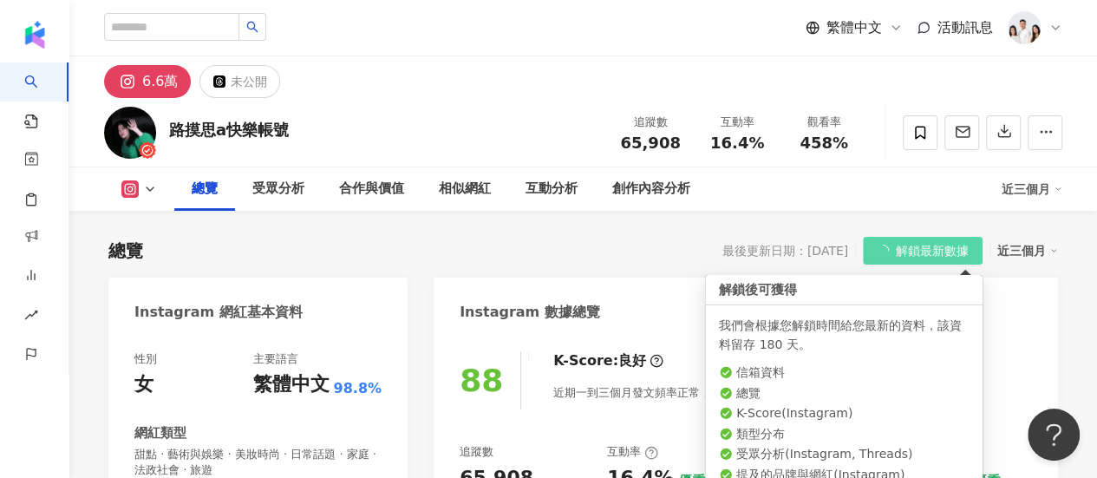
scroll to position [106, 0]
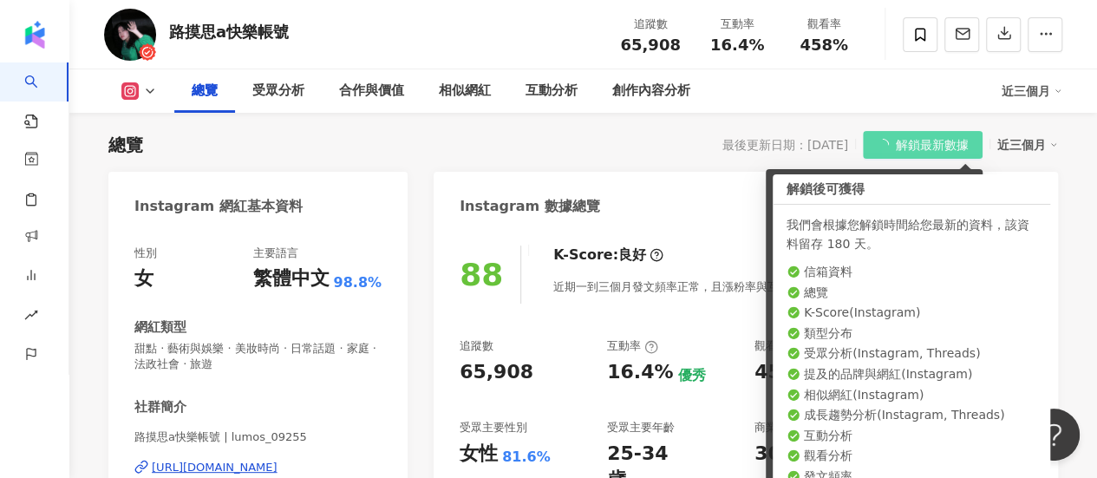
click at [786, 475] on li "發文頻率" at bounding box center [911, 476] width 250 height 17
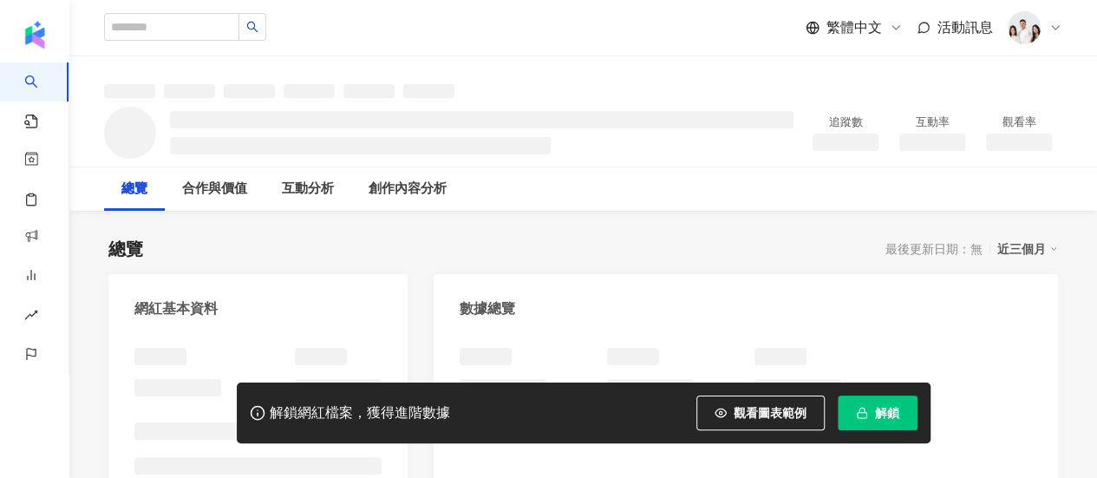
click at [895, 422] on button "解鎖" at bounding box center [877, 412] width 80 height 35
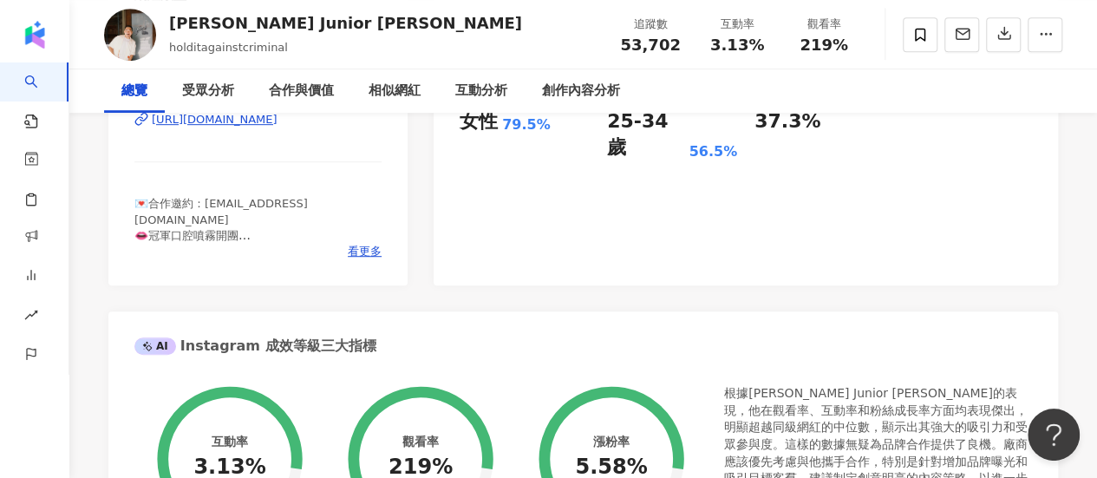
scroll to position [607, 0]
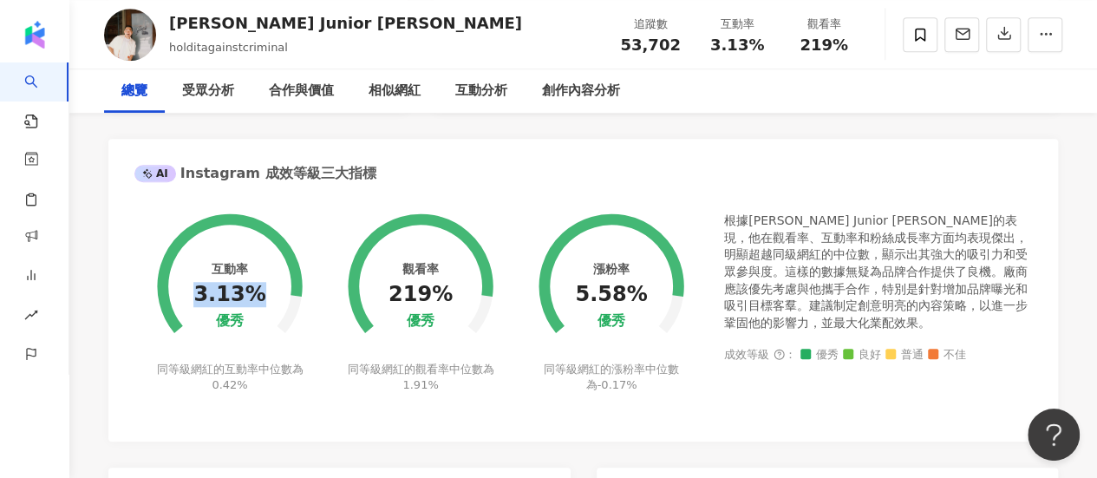
drag, startPoint x: 259, startPoint y: 290, endPoint x: 407, endPoint y: 288, distance: 148.3
click at [201, 300] on div "3.13%" at bounding box center [229, 295] width 72 height 24
drag, startPoint x: 463, startPoint y: 300, endPoint x: 394, endPoint y: 298, distance: 68.5
click at [394, 298] on div "觀看率 219% 優秀 同等級網紅的觀看率中位數為 1.91%" at bounding box center [420, 292] width 191 height 202
drag, startPoint x: 394, startPoint y: 297, endPoint x: 447, endPoint y: 299, distance: 52.9
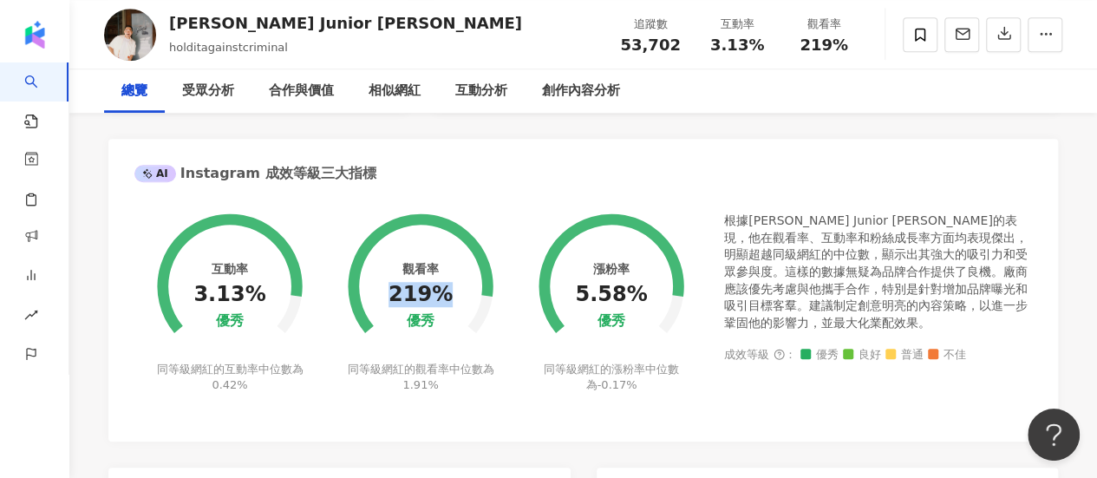
click at [447, 299] on div "219%" at bounding box center [420, 295] width 64 height 24
copy div "219%"
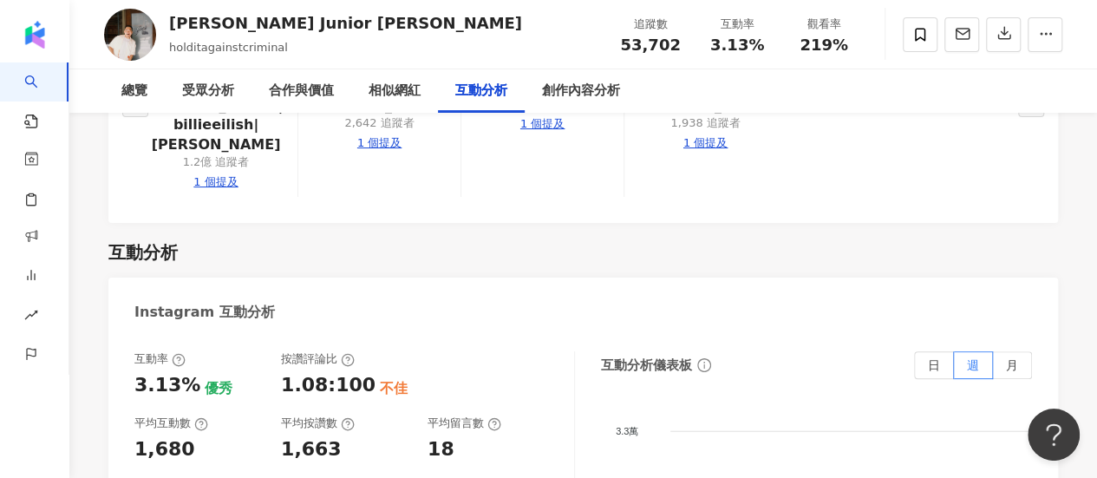
scroll to position [3381, 0]
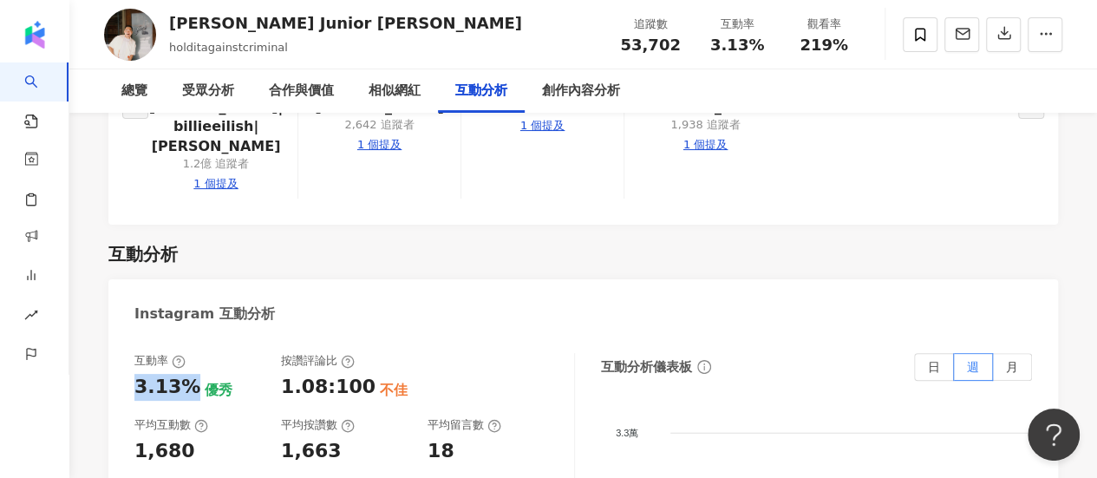
drag, startPoint x: 185, startPoint y: 306, endPoint x: 130, endPoint y: 306, distance: 54.6
copy div "3.13%"
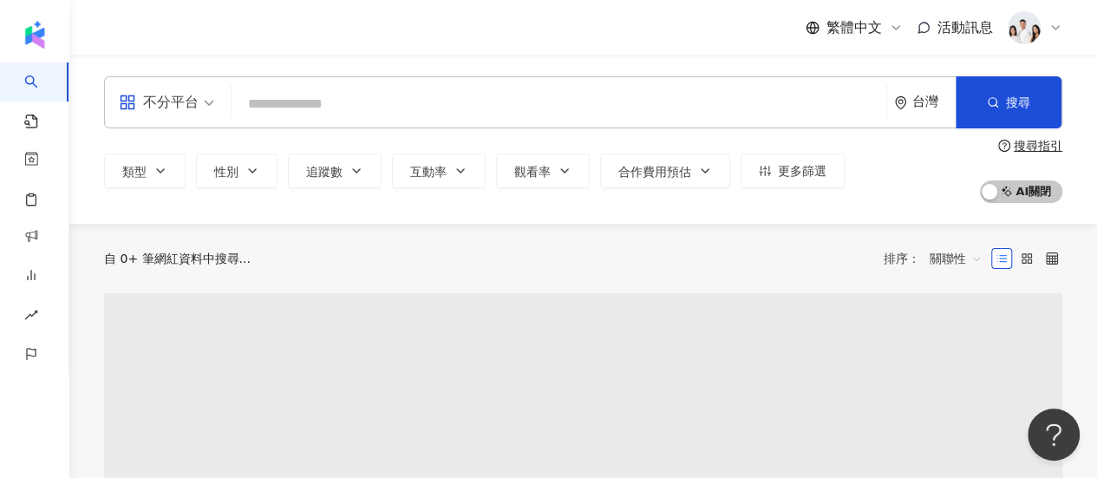
click at [312, 102] on input "search" at bounding box center [558, 104] width 641 height 33
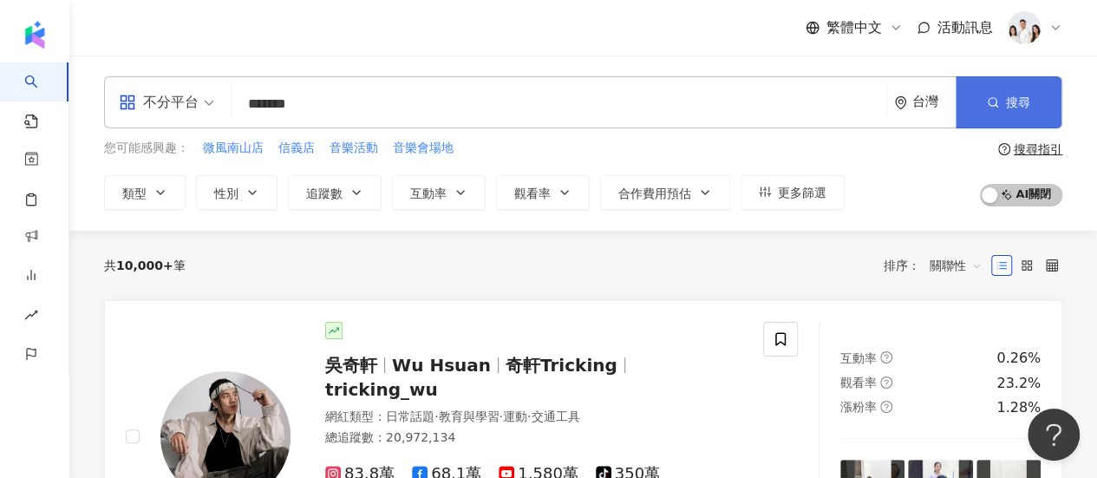
click at [1016, 108] on span "搜尋" at bounding box center [1018, 102] width 24 height 14
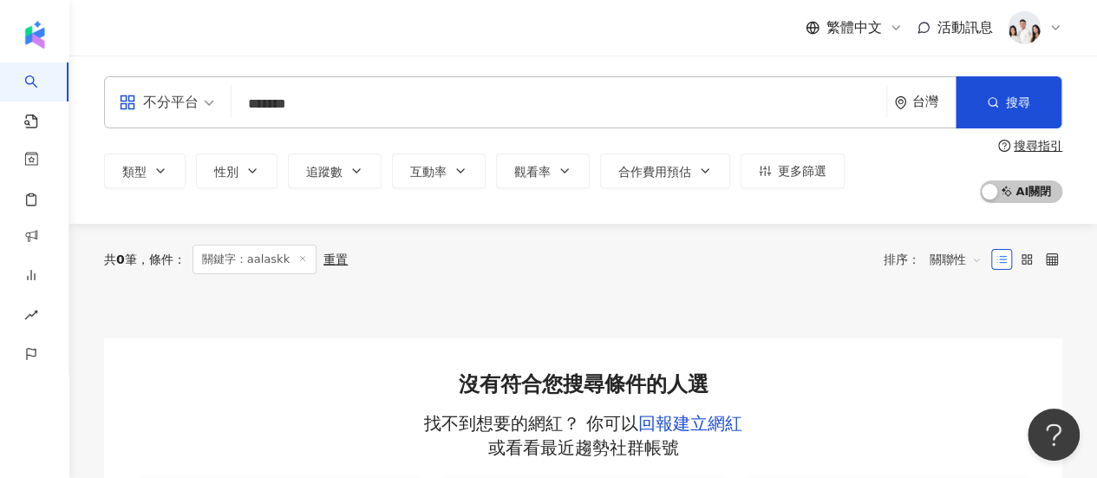
click at [667, 111] on input "*******" at bounding box center [558, 104] width 641 height 33
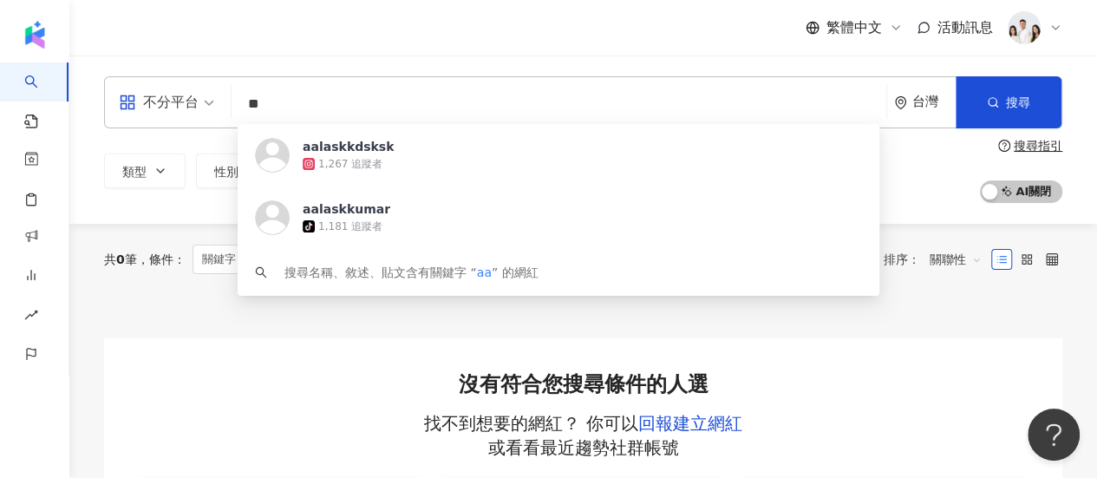
type input "*"
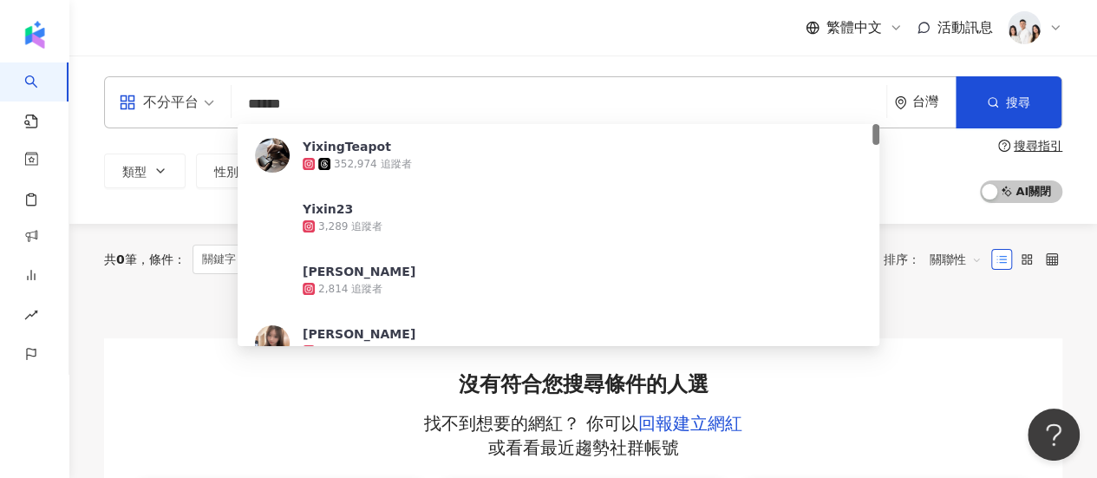
type input "*******"
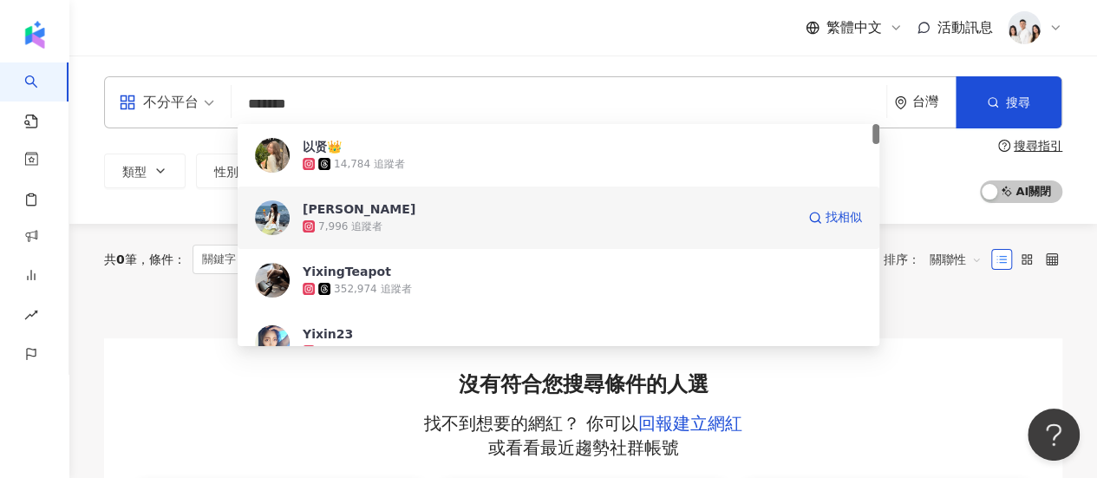
click at [355, 212] on span "[PERSON_NAME]" at bounding box center [549, 208] width 492 height 17
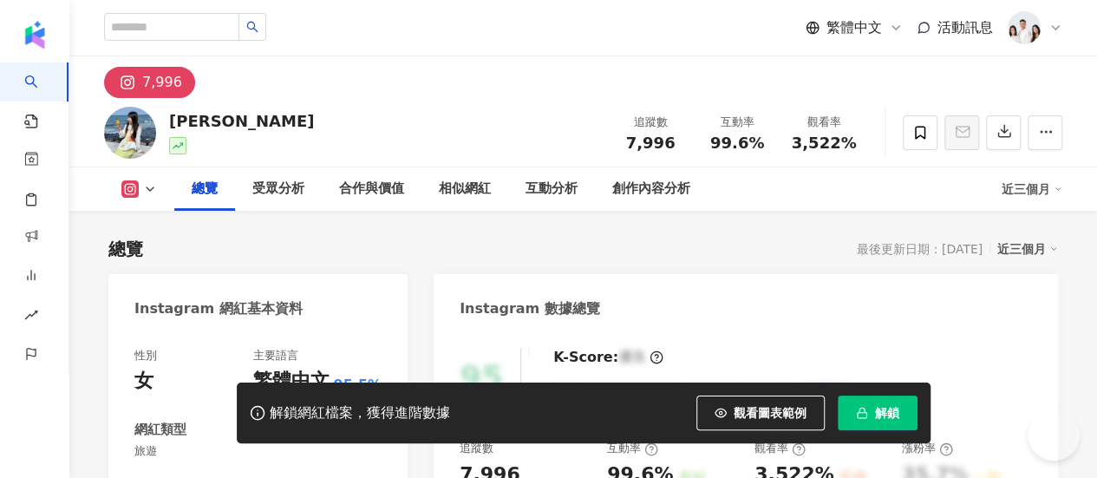
click at [873, 413] on button "解鎖" at bounding box center [877, 412] width 80 height 35
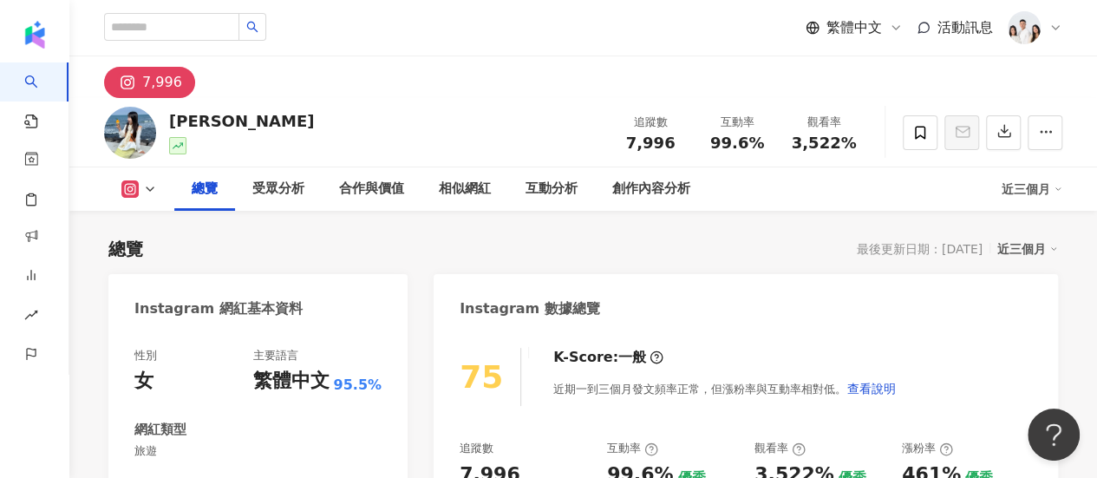
click at [121, 197] on div "總覽 受眾分析 合作與價值 相似網紅 互動分析 創作內容分析 近三個月" at bounding box center [583, 188] width 958 height 43
click at [135, 190] on icon at bounding box center [129, 188] width 17 height 17
click at [146, 216] on button "Instagram" at bounding box center [166, 221] width 104 height 24
click at [145, 195] on icon at bounding box center [150, 189] width 14 height 14
click at [140, 231] on button "Instagram" at bounding box center [166, 221] width 104 height 24
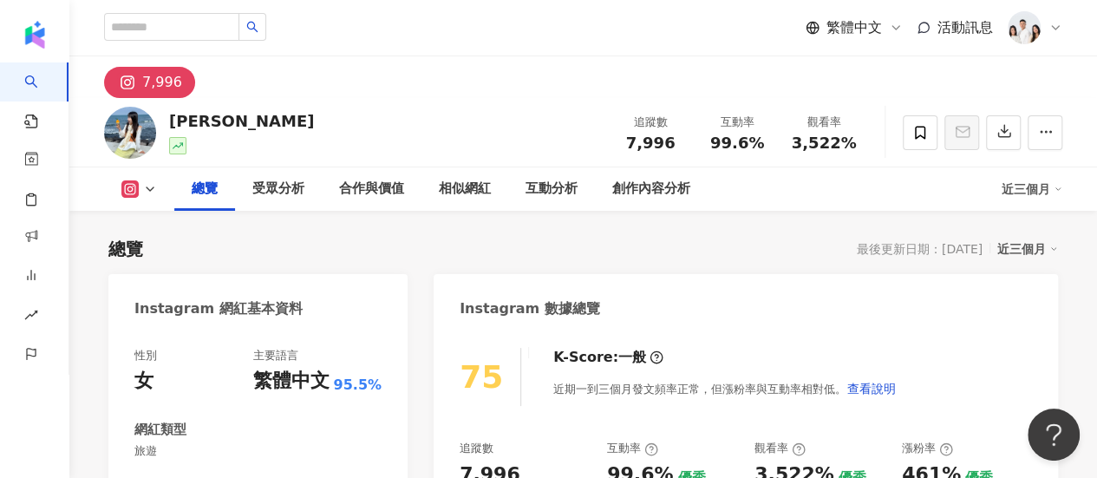
drag, startPoint x: 239, startPoint y: 115, endPoint x: 212, endPoint y: 126, distance: 28.8
click at [212, 126] on div "林依嫻 追蹤數 7,996 互動率 99.6% 觀看率 3,522%" at bounding box center [582, 132] width 1027 height 68
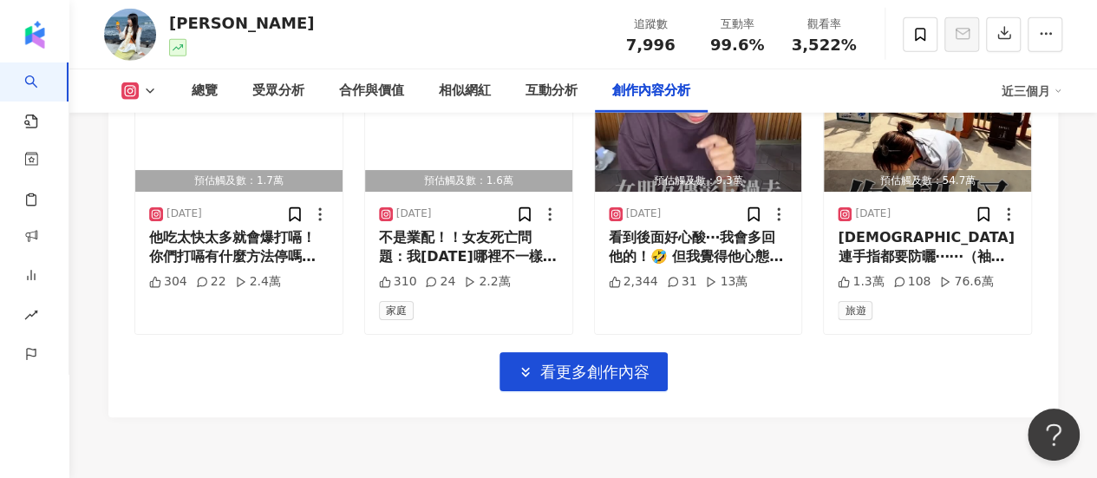
scroll to position [5816, 0]
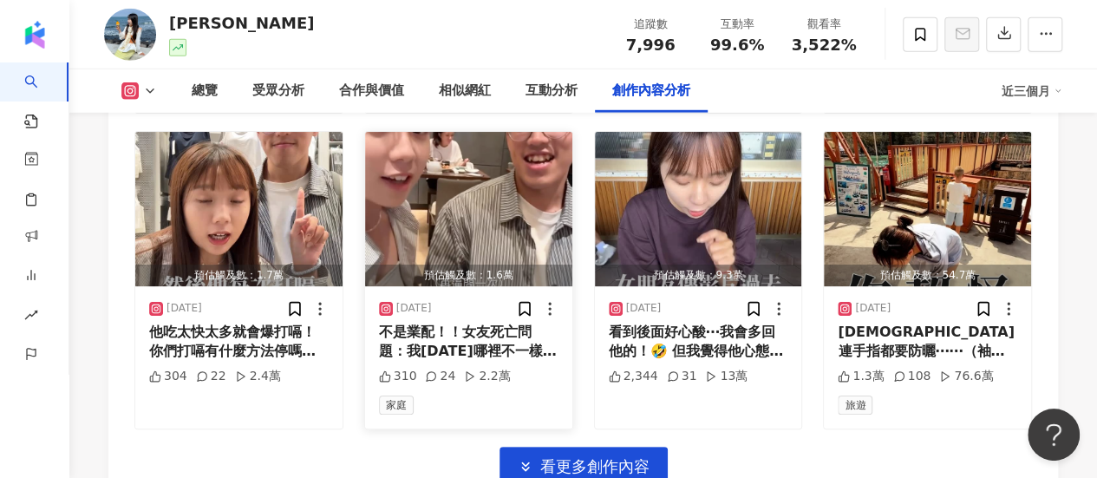
click at [518, 186] on img "button" at bounding box center [468, 209] width 207 height 154
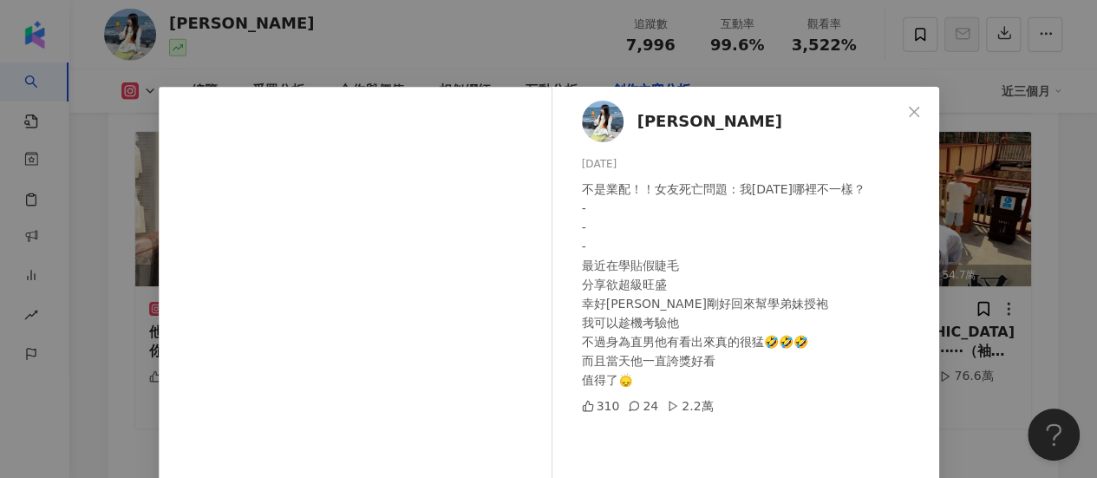
click at [782, 55] on div "林依嫻 2025/9/13 不是業配！！女友死亡問題：我今天哪裡不一樣？ - - - 最近在學貼假睫毛 分享欲超級旺盛 幸好謝蹤影剛好回來幫學弟妹授袍 我可以…" at bounding box center [548, 239] width 1097 height 478
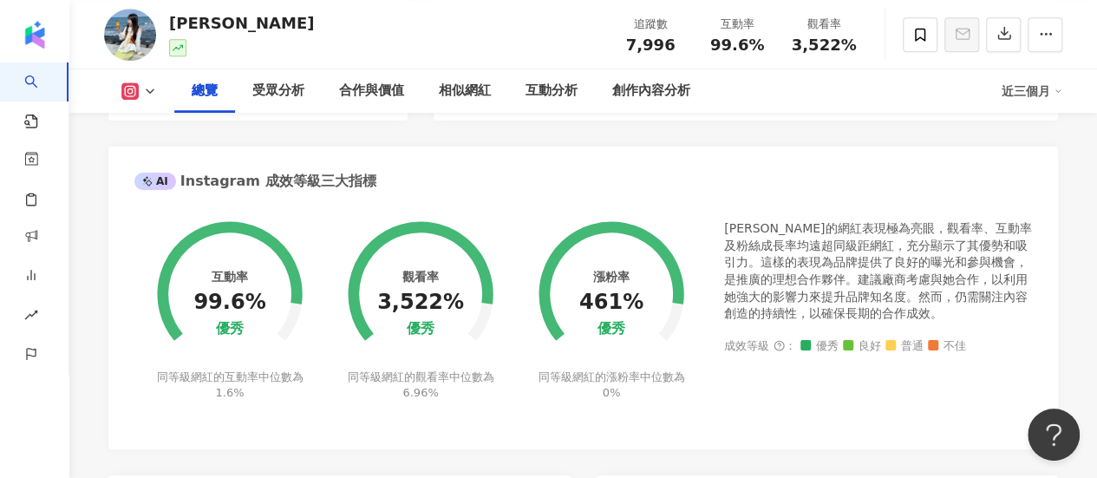
scroll to position [615, 0]
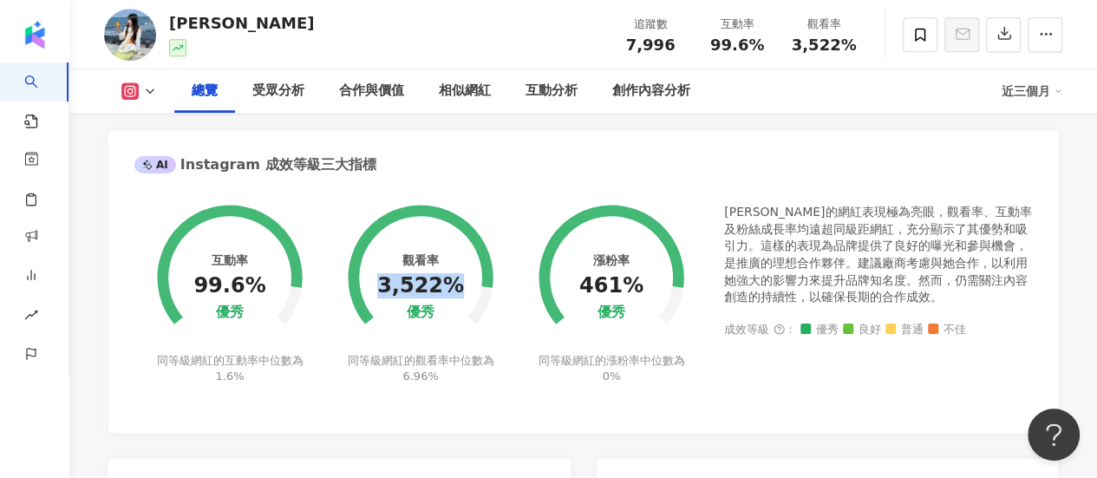
drag, startPoint x: 384, startPoint y: 285, endPoint x: 452, endPoint y: 293, distance: 68.9
click at [452, 293] on div "3,522%" at bounding box center [420, 286] width 87 height 24
copy div "3,522%"
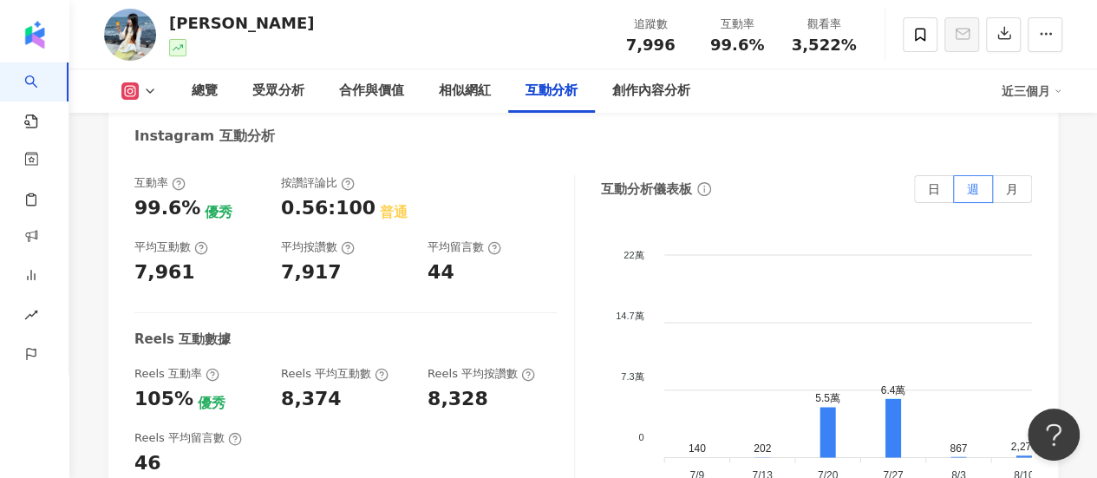
scroll to position [3303, 0]
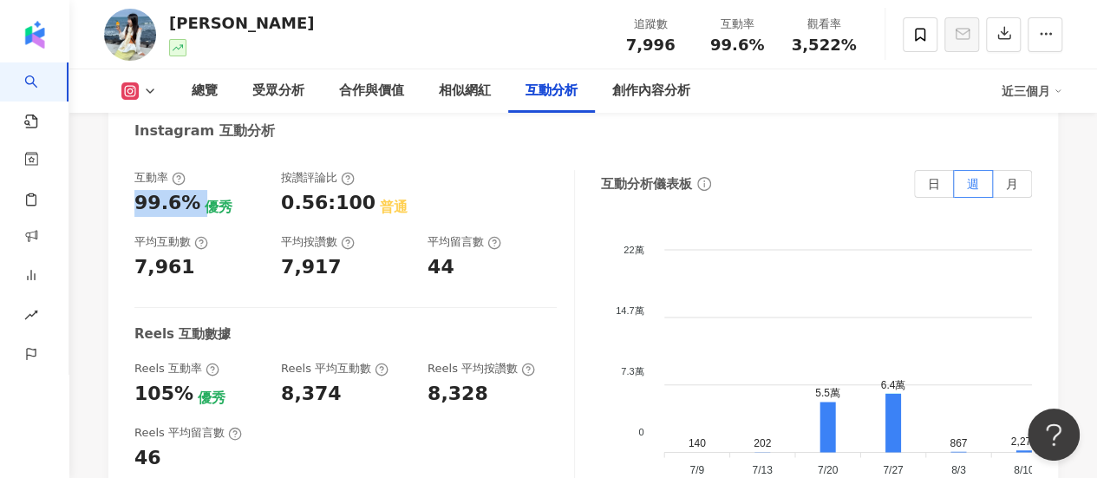
drag, startPoint x: 197, startPoint y: 151, endPoint x: 133, endPoint y: 150, distance: 63.3
click at [133, 153] on div "互動率 99.6% 優秀 按讚評論比 0.56:100 普通 平均互動數 7,961 平均按讚數 7,917 平均留言數 44 Reels 互動數據 Reel…" at bounding box center [582, 348] width 949 height 390
copy div "99.6%"
